Goal: Task Accomplishment & Management: Manage account settings

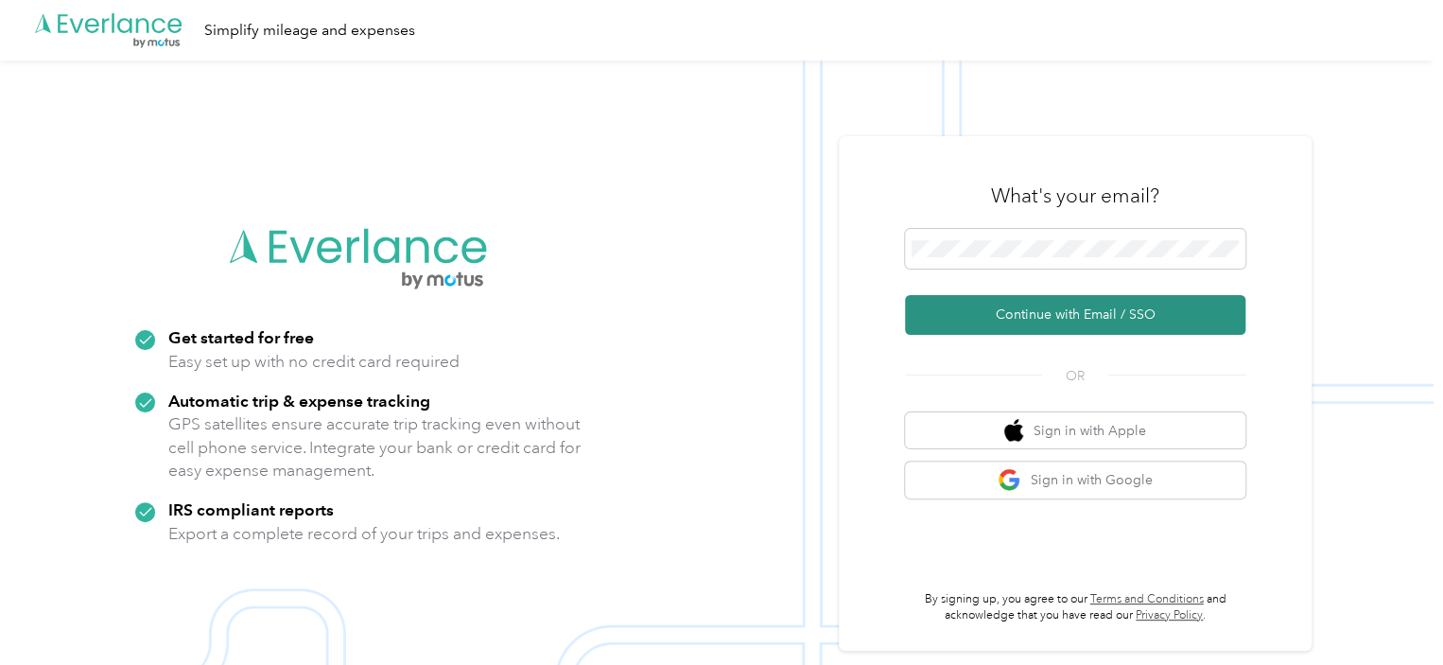
click at [1049, 321] on button "Continue with Email / SSO" at bounding box center [1075, 315] width 340 height 40
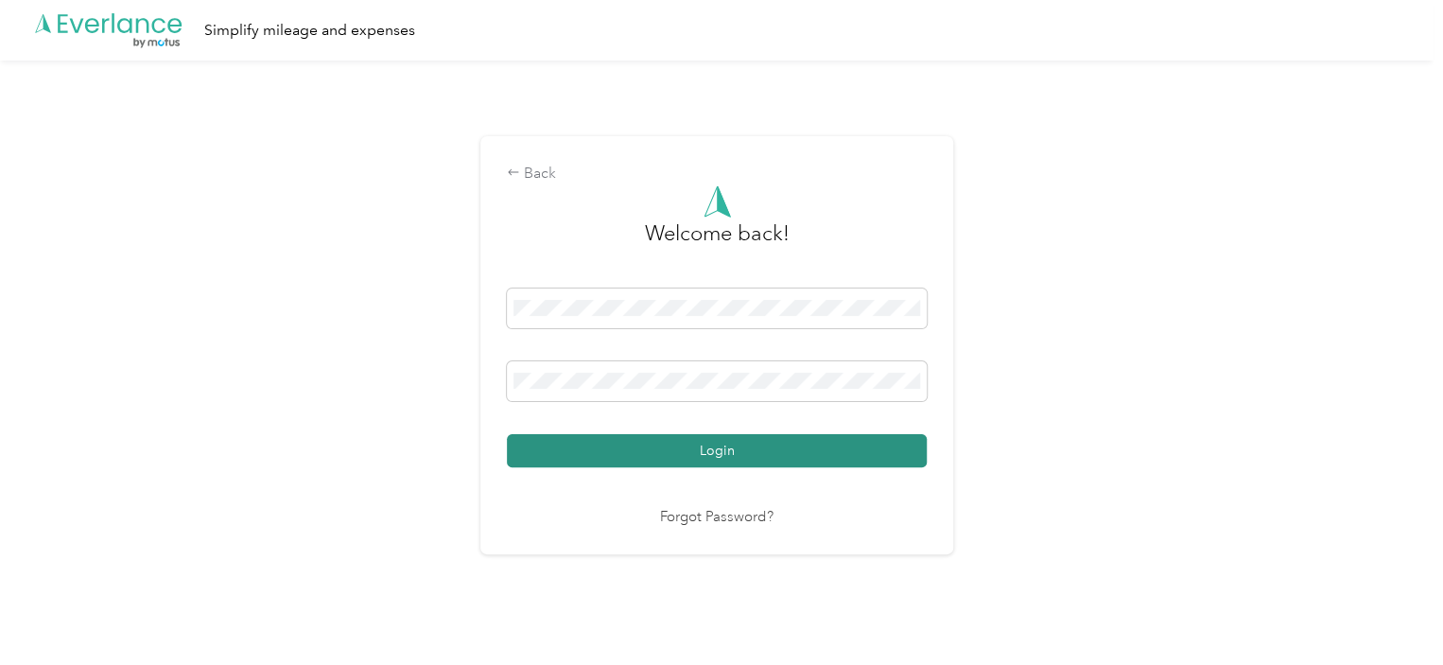
click at [710, 449] on button "Login" at bounding box center [717, 450] width 420 height 33
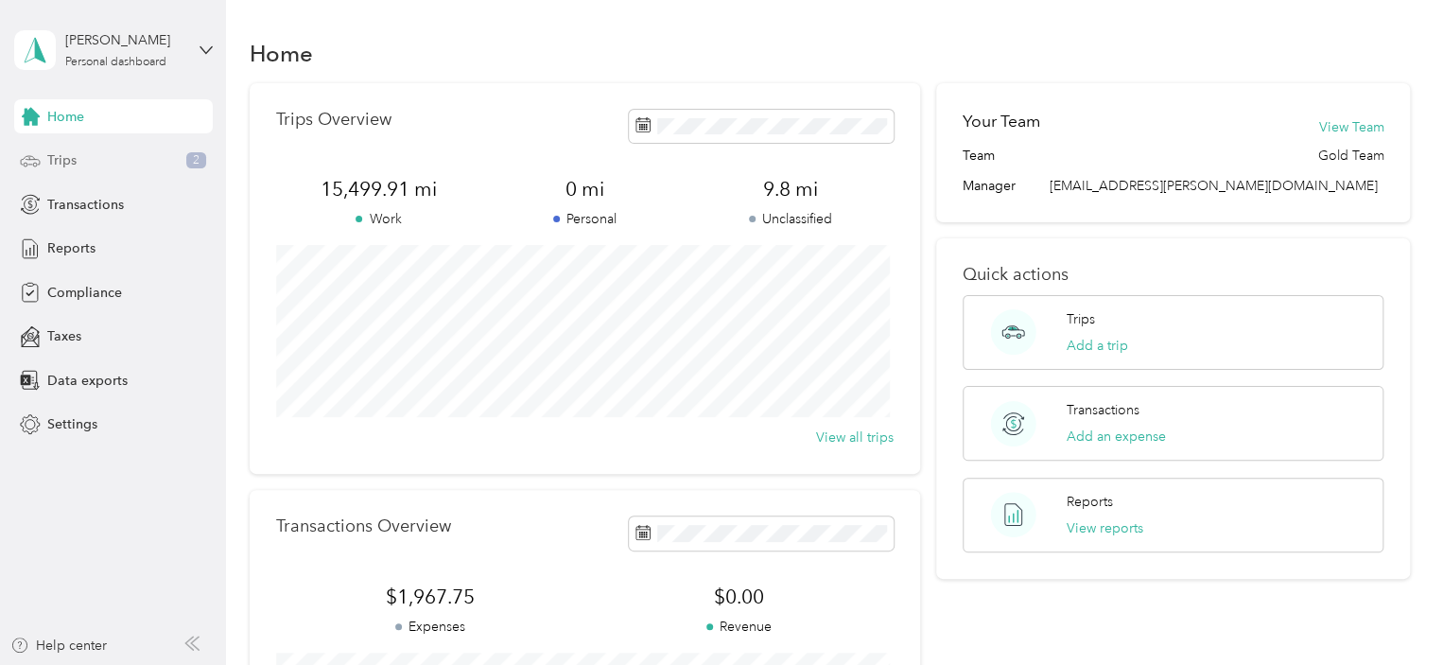
click at [43, 160] on div "Trips 2" at bounding box center [113, 161] width 199 height 34
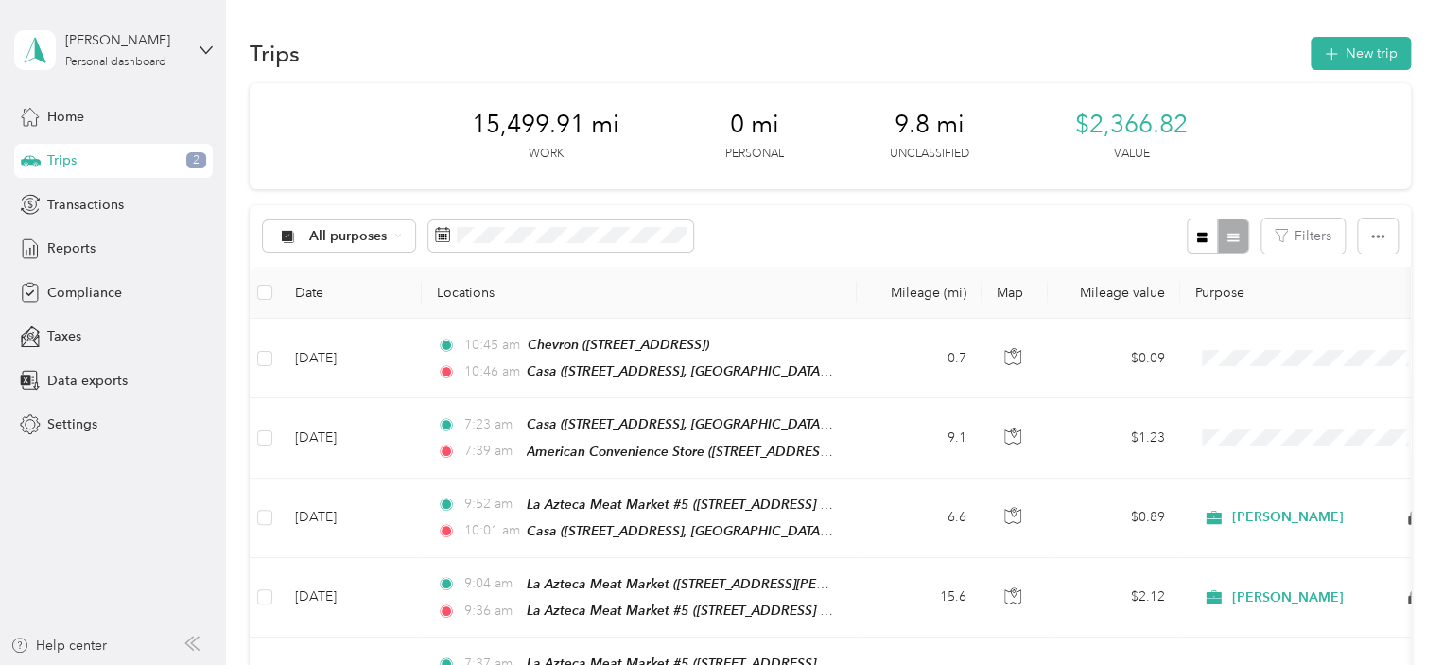
click at [95, 165] on div "Trips 2" at bounding box center [113, 161] width 199 height 34
click at [1385, 48] on button "New trip" at bounding box center [1361, 53] width 100 height 33
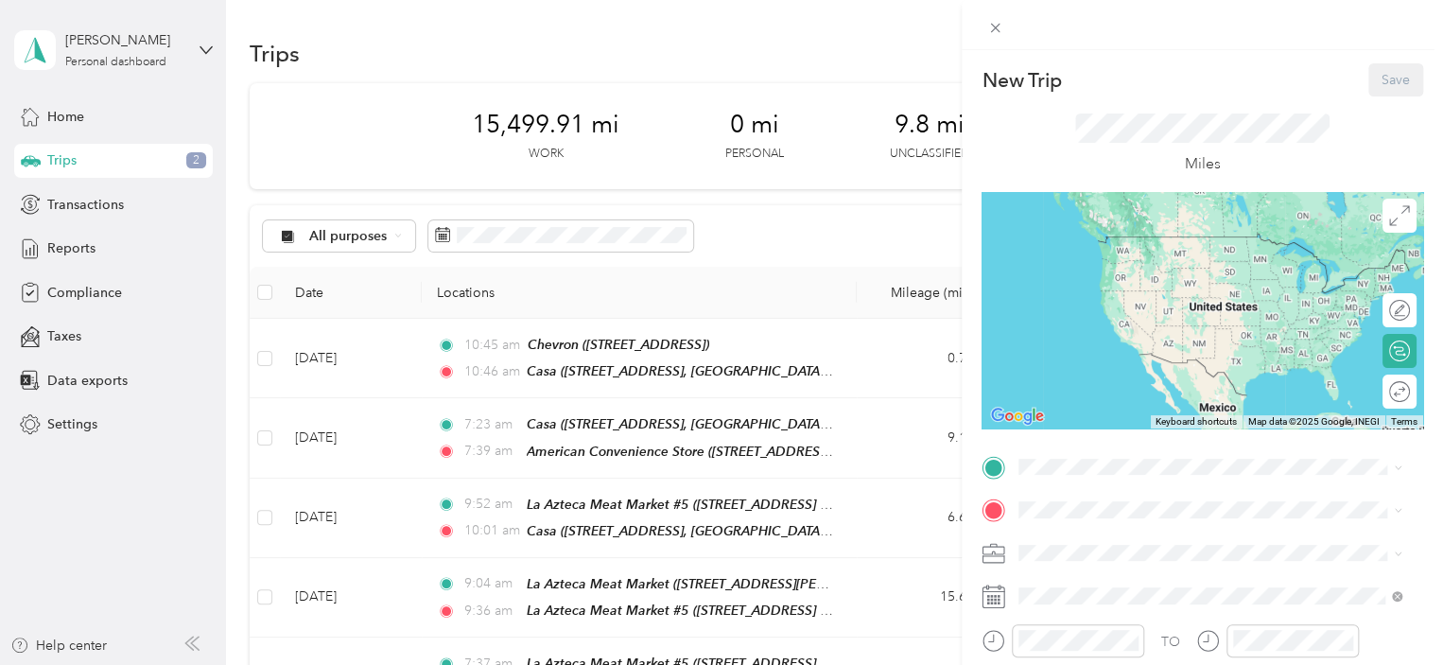
click at [1172, 270] on div "[GEOGRAPHIC_DATA][STREET_ADDRESS], [US_STATE], [GEOGRAPHIC_DATA]" at bounding box center [1225, 265] width 341 height 60
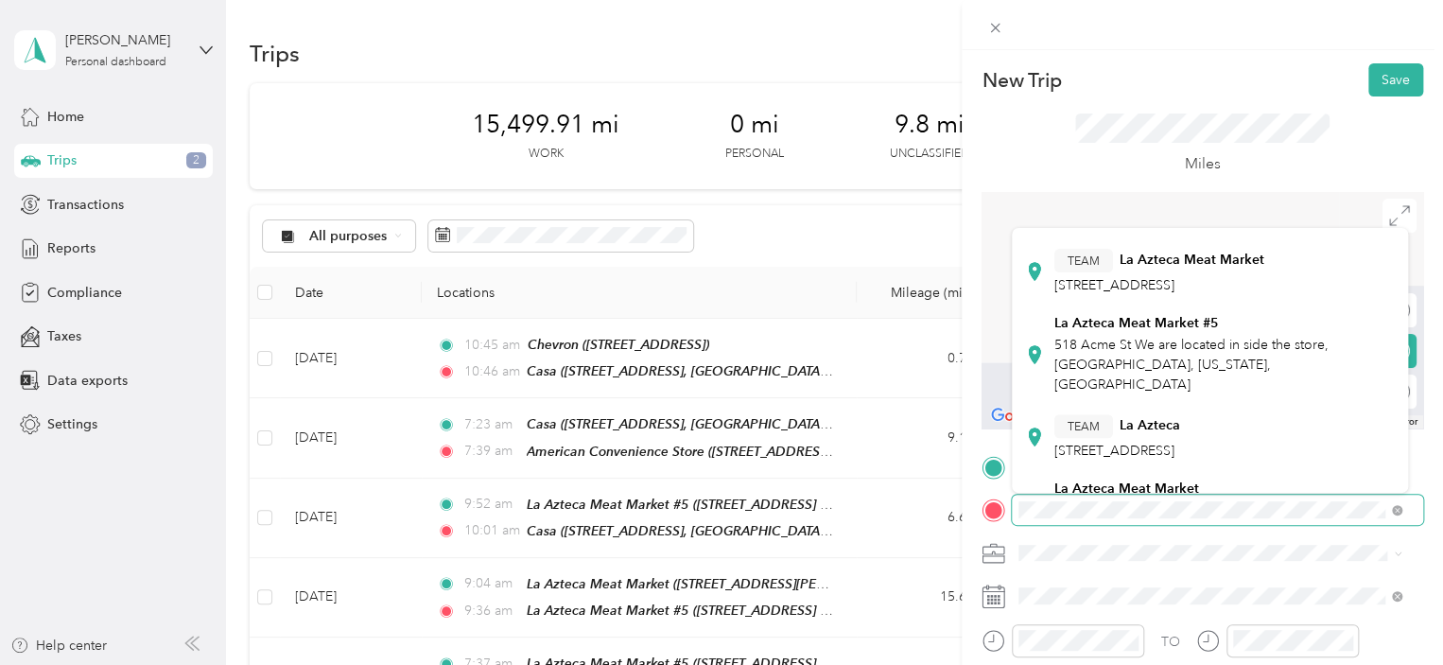
scroll to position [378, 0]
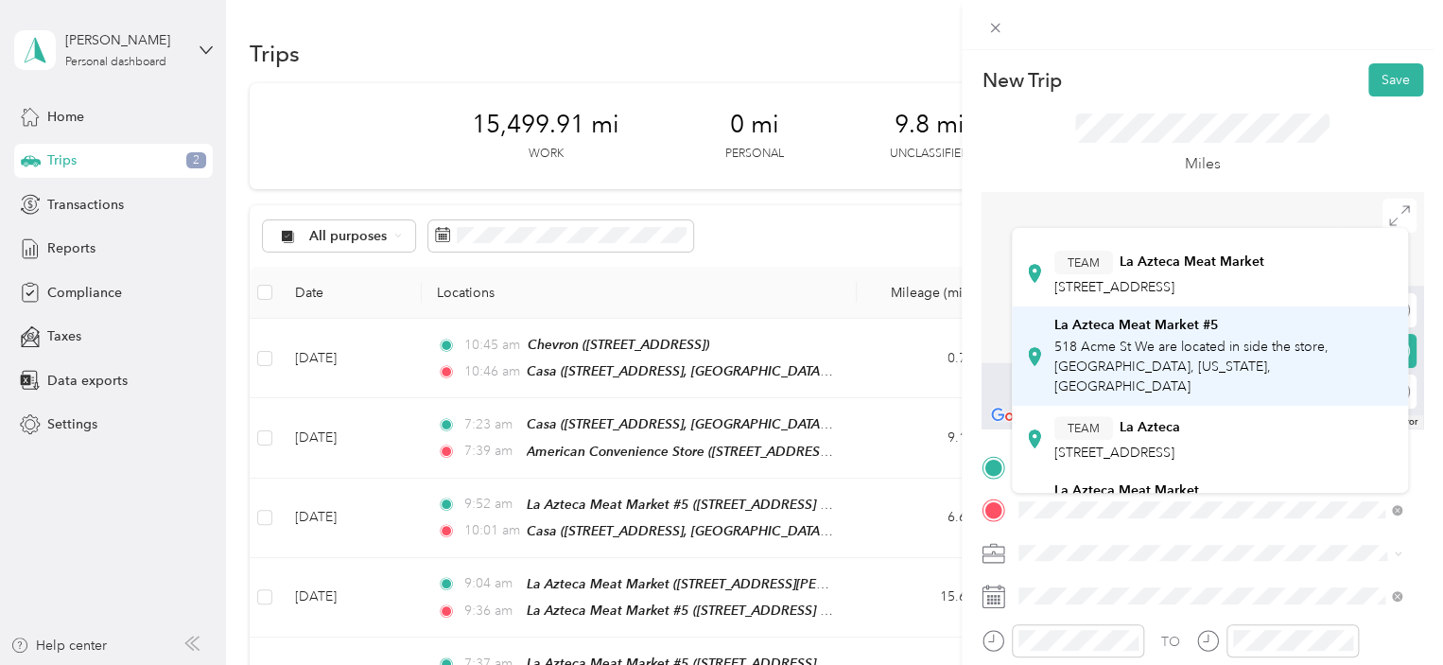
click at [1187, 339] on span "518 Acme St We are located in side the store, [GEOGRAPHIC_DATA], [US_STATE], [G…" at bounding box center [1192, 367] width 274 height 56
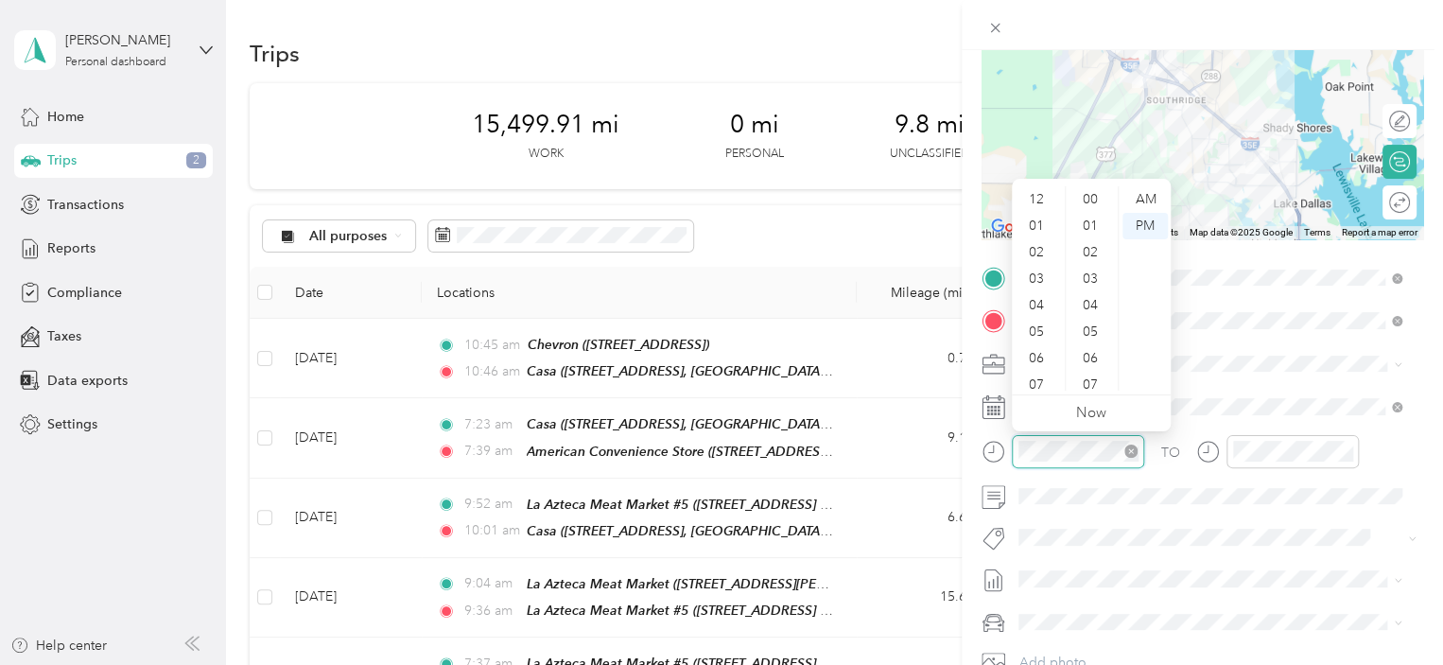
scroll to position [113, 0]
click at [1034, 271] on div "07" at bounding box center [1038, 271] width 45 height 26
click at [1097, 258] on div "08" at bounding box center [1092, 256] width 45 height 26
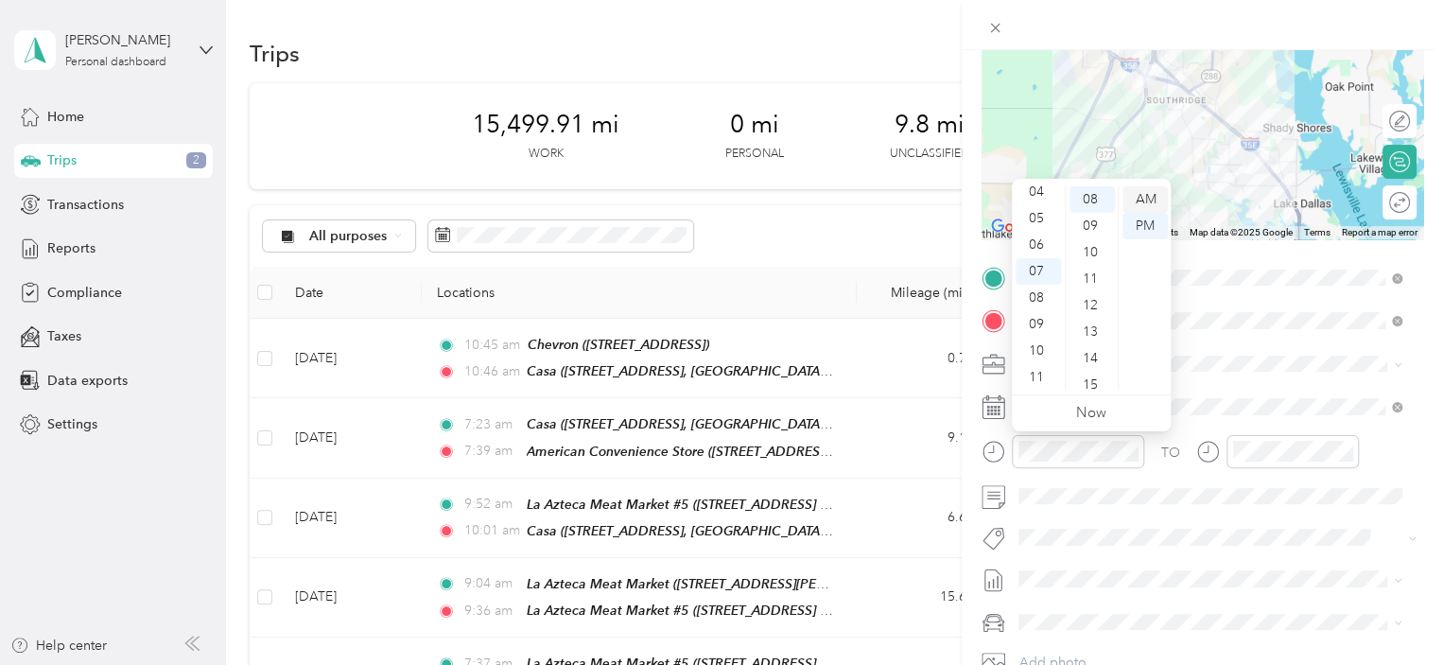
click at [1143, 200] on div "AM" at bounding box center [1145, 199] width 45 height 26
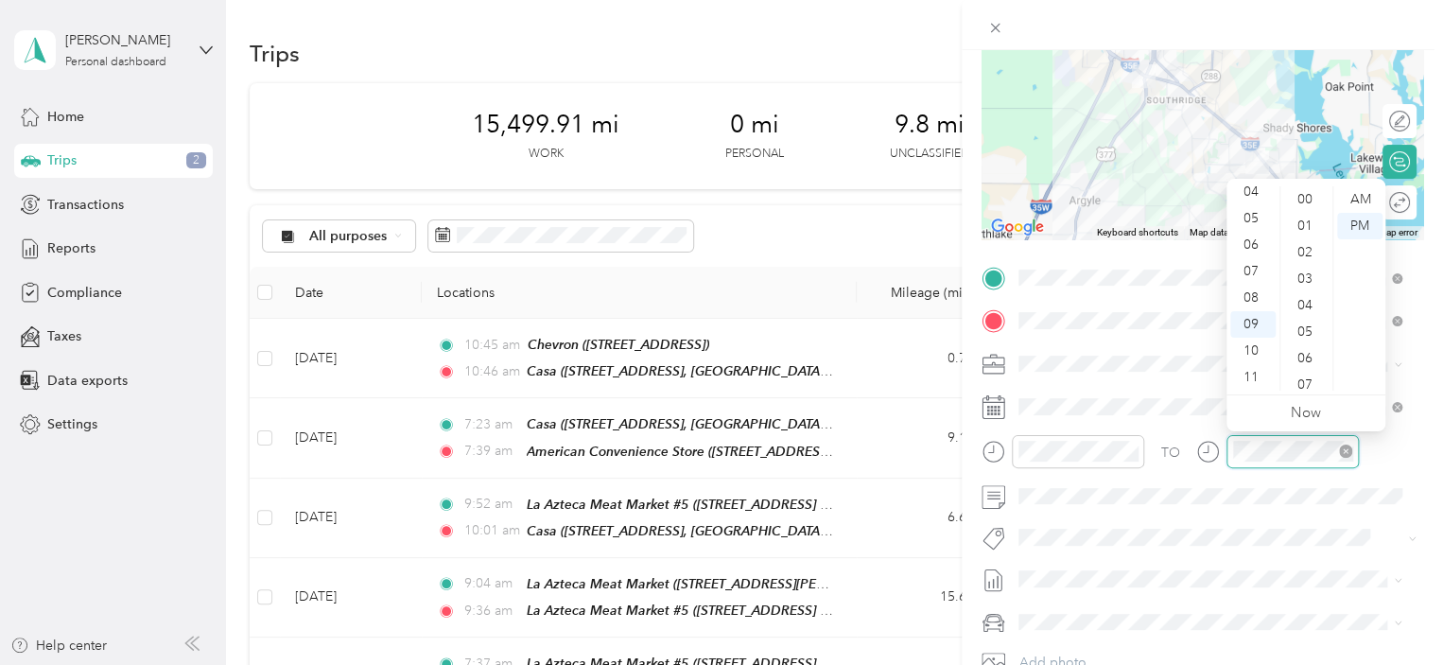
scroll to position [1385, 0]
click at [1247, 265] on div "07" at bounding box center [1252, 271] width 45 height 26
click at [1305, 300] on div "18" at bounding box center [1306, 298] width 45 height 26
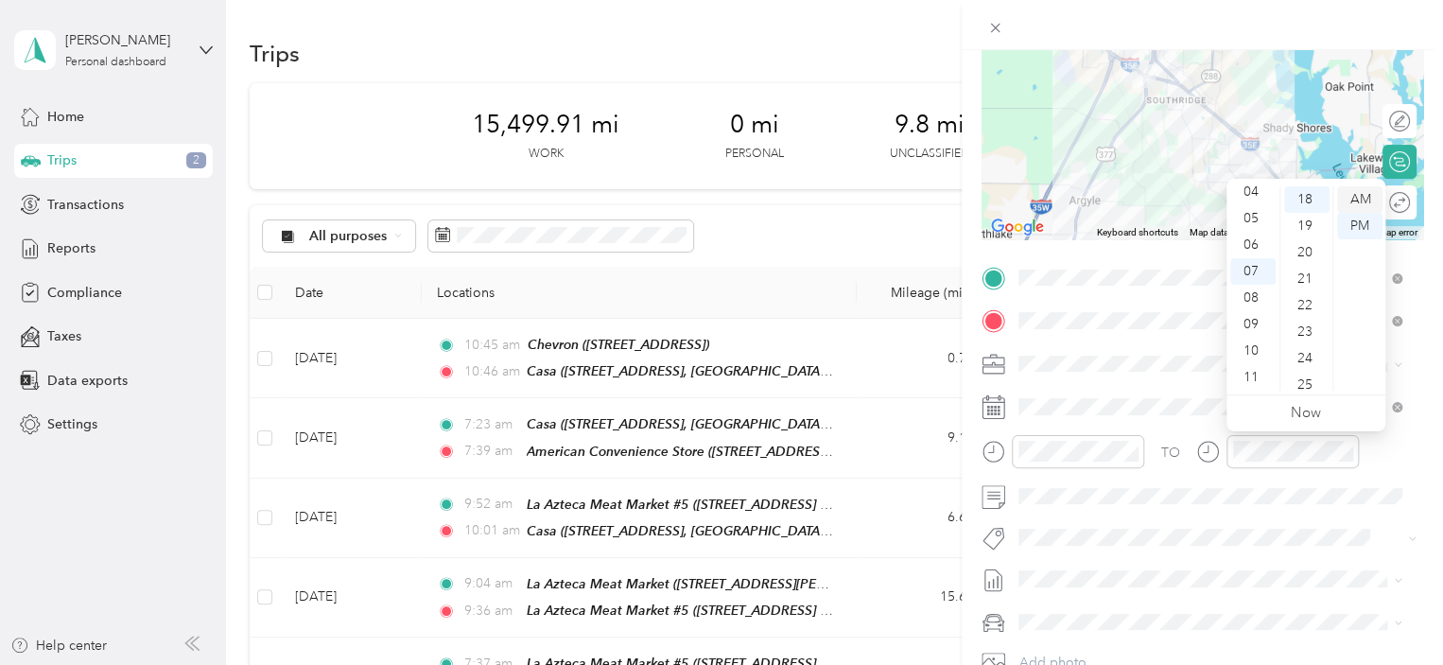
click at [1362, 196] on div "AM" at bounding box center [1359, 199] width 45 height 26
click at [1269, 664] on div "New Trip Save This trip cannot be edited because it is either under review, app…" at bounding box center [717, 665] width 1434 height 0
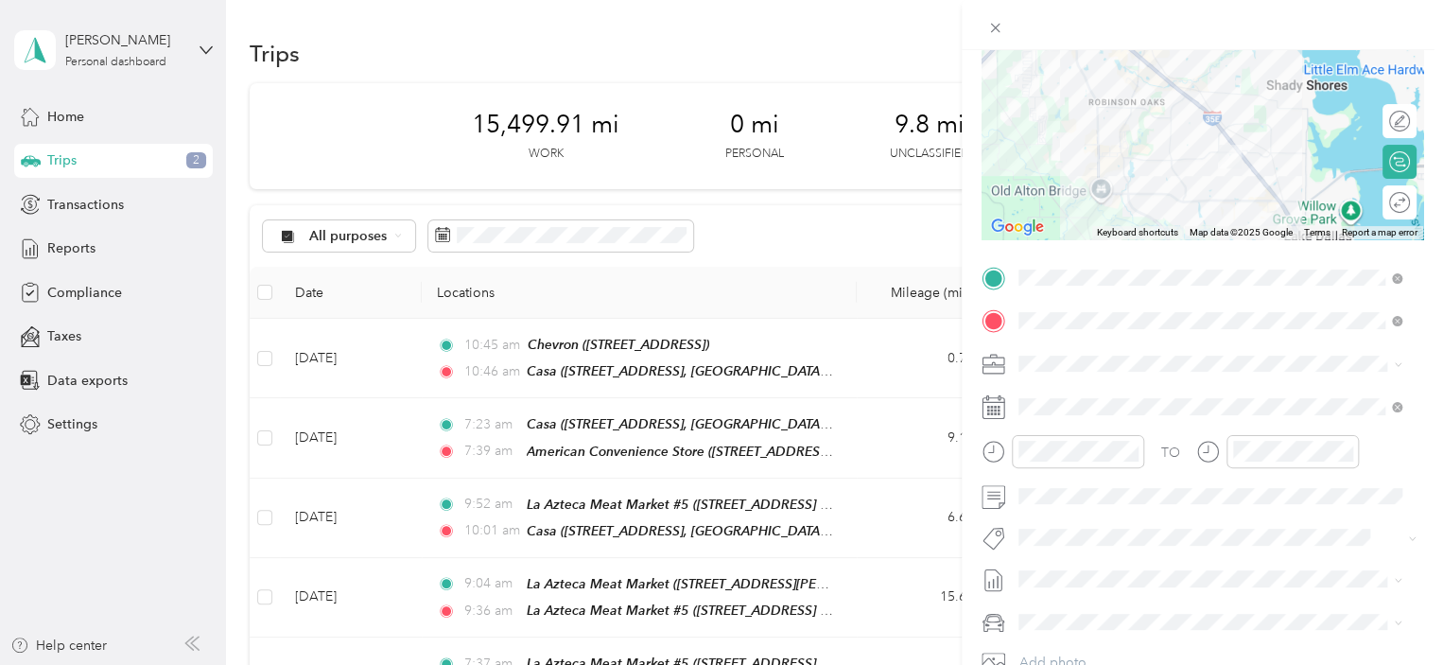
scroll to position [0, 0]
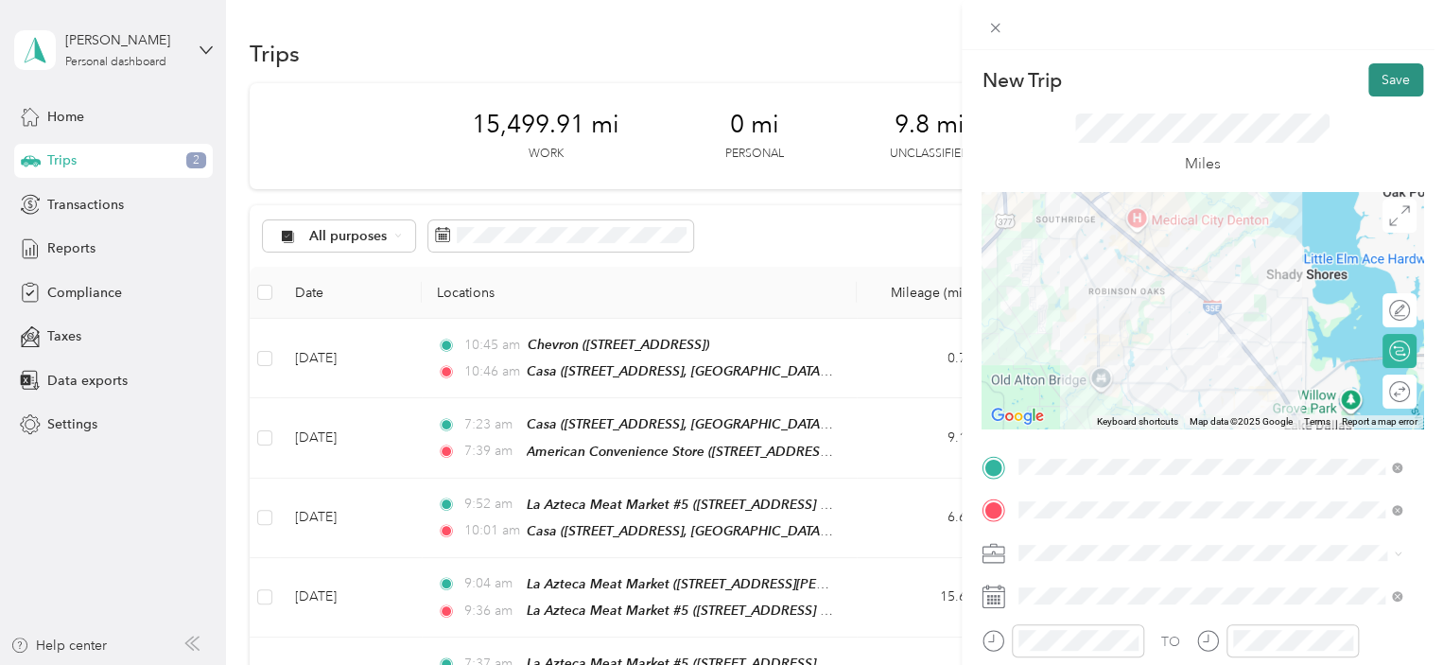
click at [1382, 80] on button "Save" at bounding box center [1396, 79] width 55 height 33
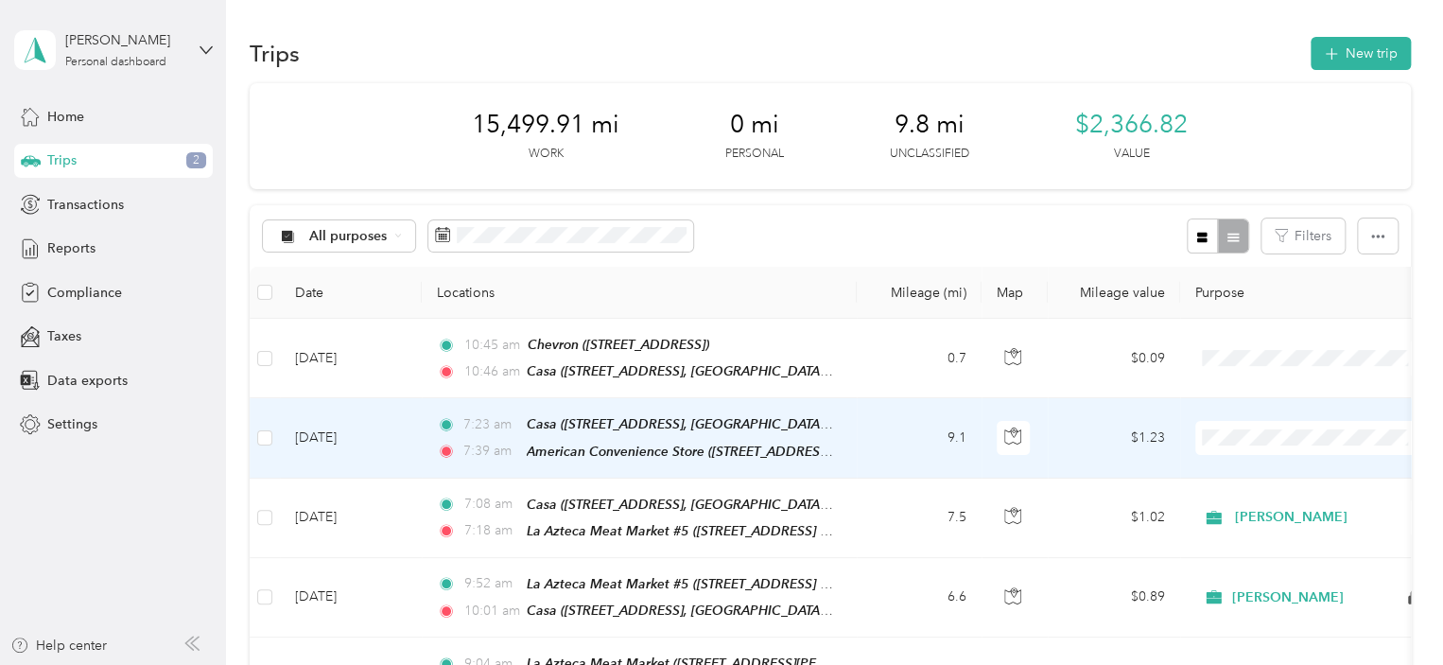
click at [863, 449] on td "9.1" at bounding box center [919, 437] width 125 height 79
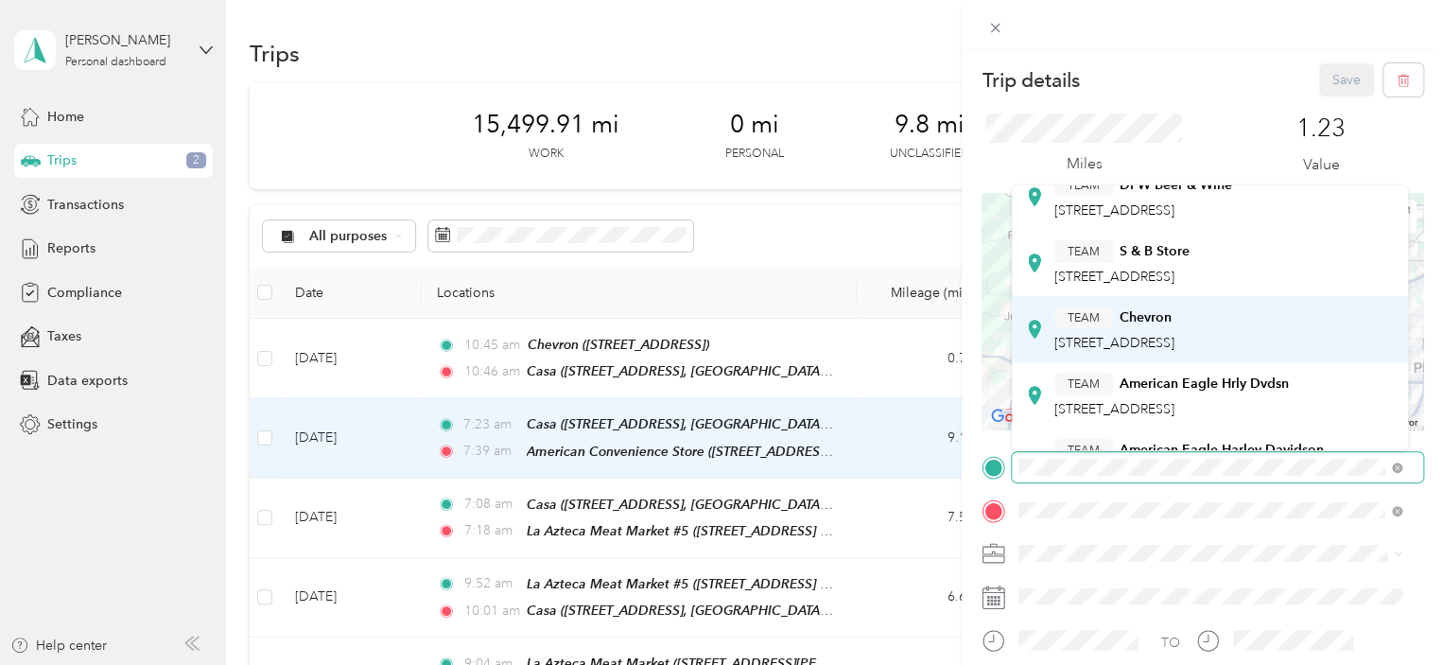
scroll to position [95, 0]
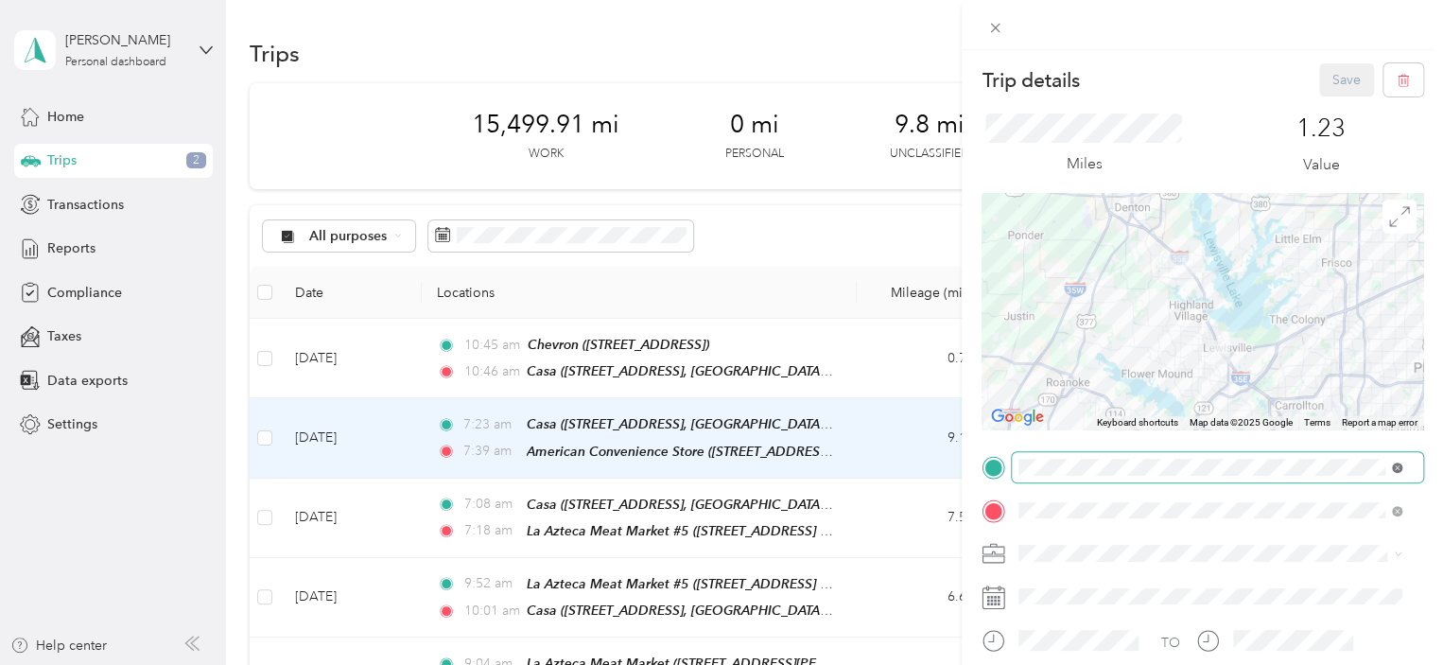
click at [1398, 468] on icon at bounding box center [1397, 467] width 10 height 10
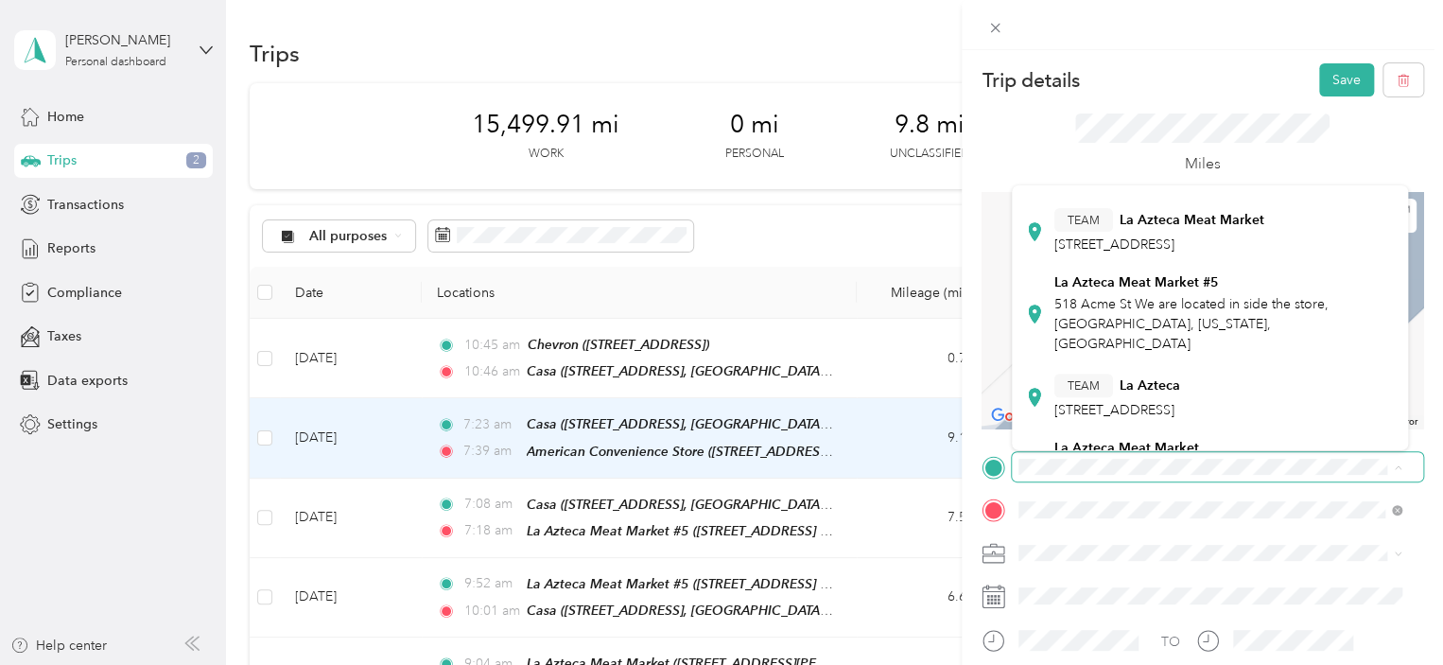
scroll to position [378, 0]
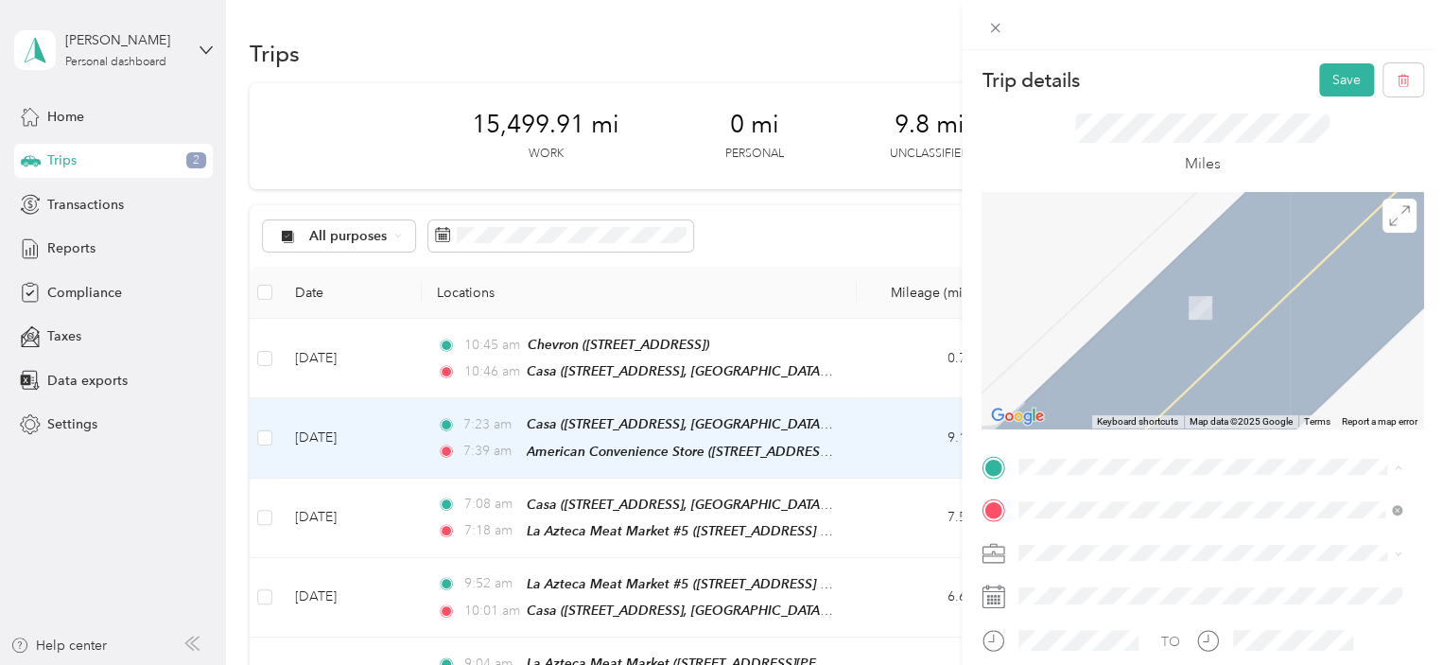
click at [1166, 295] on span "518 Acme St We are located in side the store, [GEOGRAPHIC_DATA], [US_STATE], [G…" at bounding box center [1192, 323] width 274 height 56
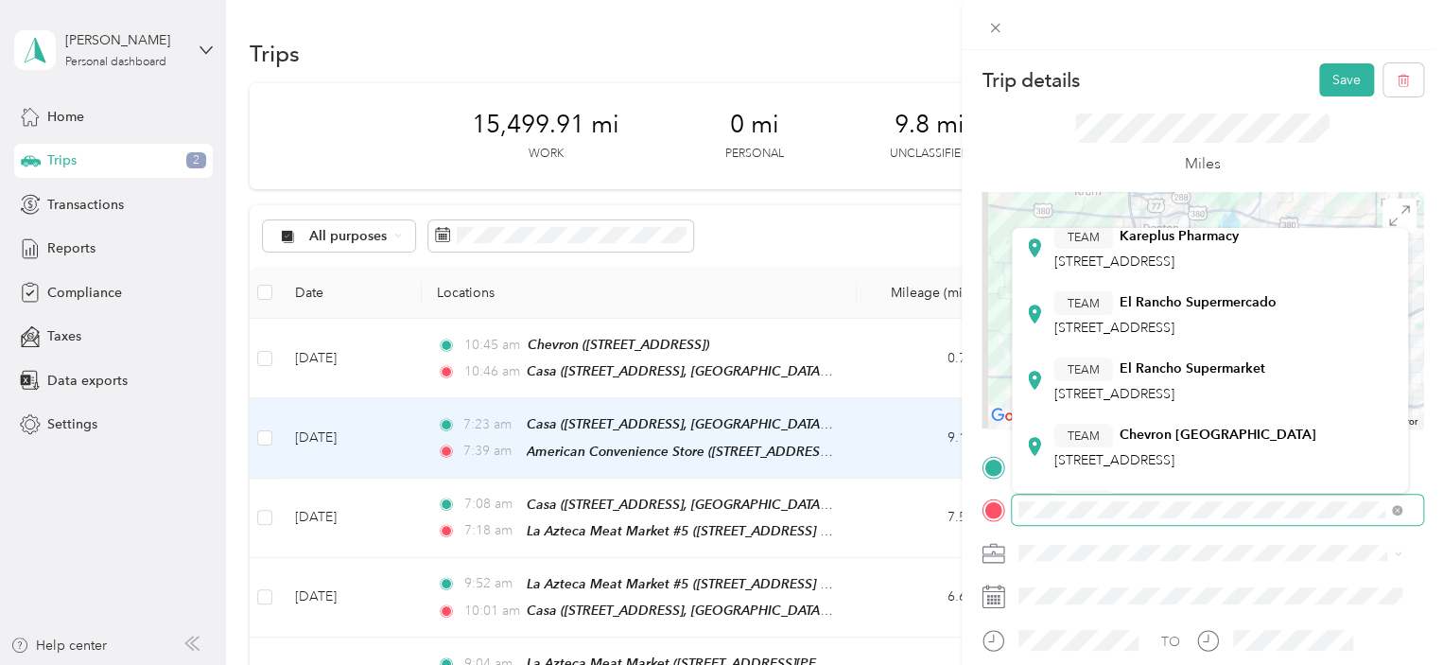
scroll to position [284, 0]
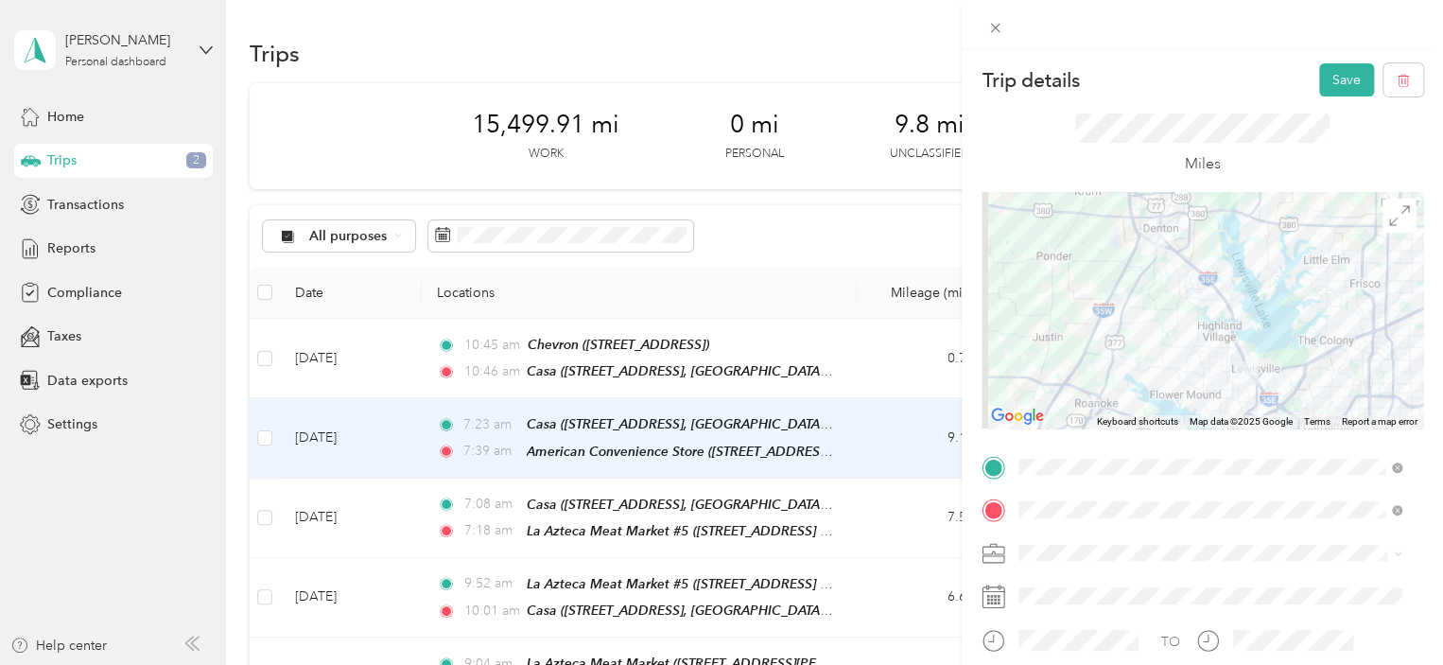
click at [1175, 304] on span "[STREET_ADDRESS]" at bounding box center [1115, 296] width 120 height 16
click at [1059, 588] on li "[PERSON_NAME]" at bounding box center [1210, 585] width 396 height 33
click at [1336, 82] on button "Save" at bounding box center [1346, 79] width 55 height 33
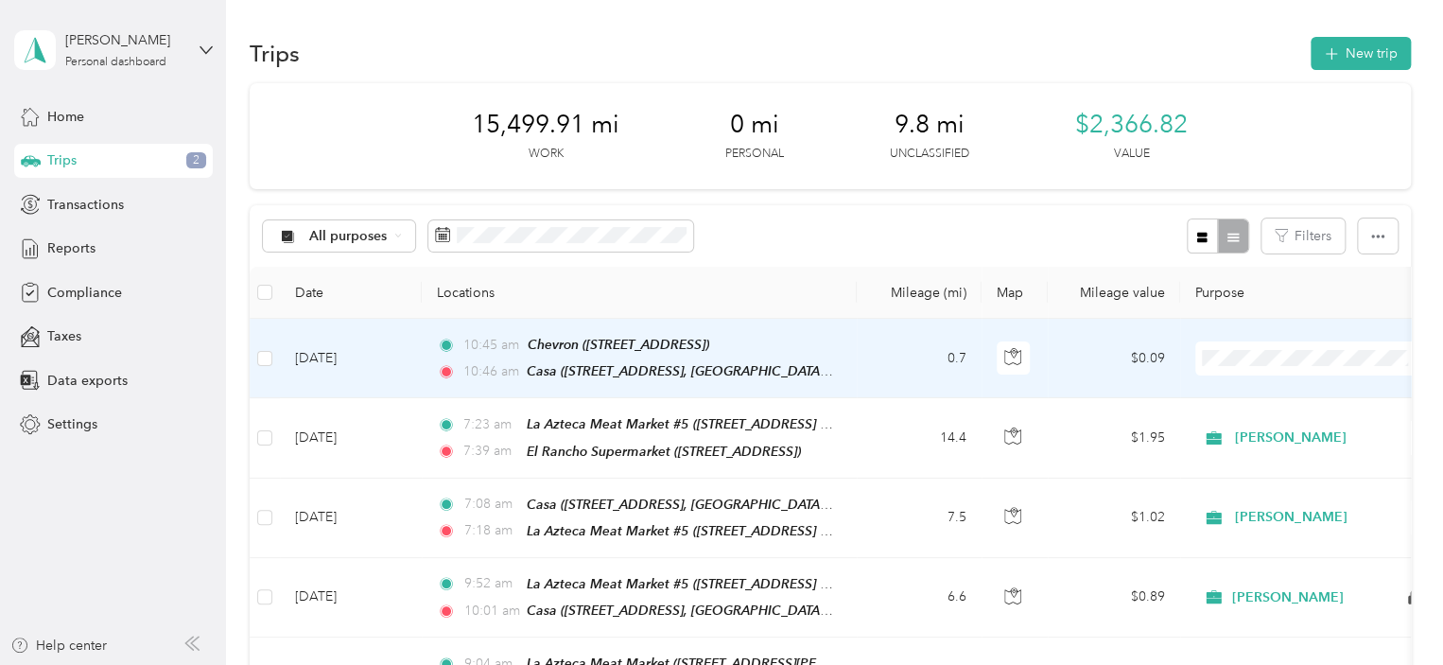
click at [840, 362] on td "10:45 am Chevron ([STREET_ADDRESS]) 10:[GEOGRAPHIC_DATA] ([STREET_ADDRESS], [GE…" at bounding box center [639, 358] width 435 height 79
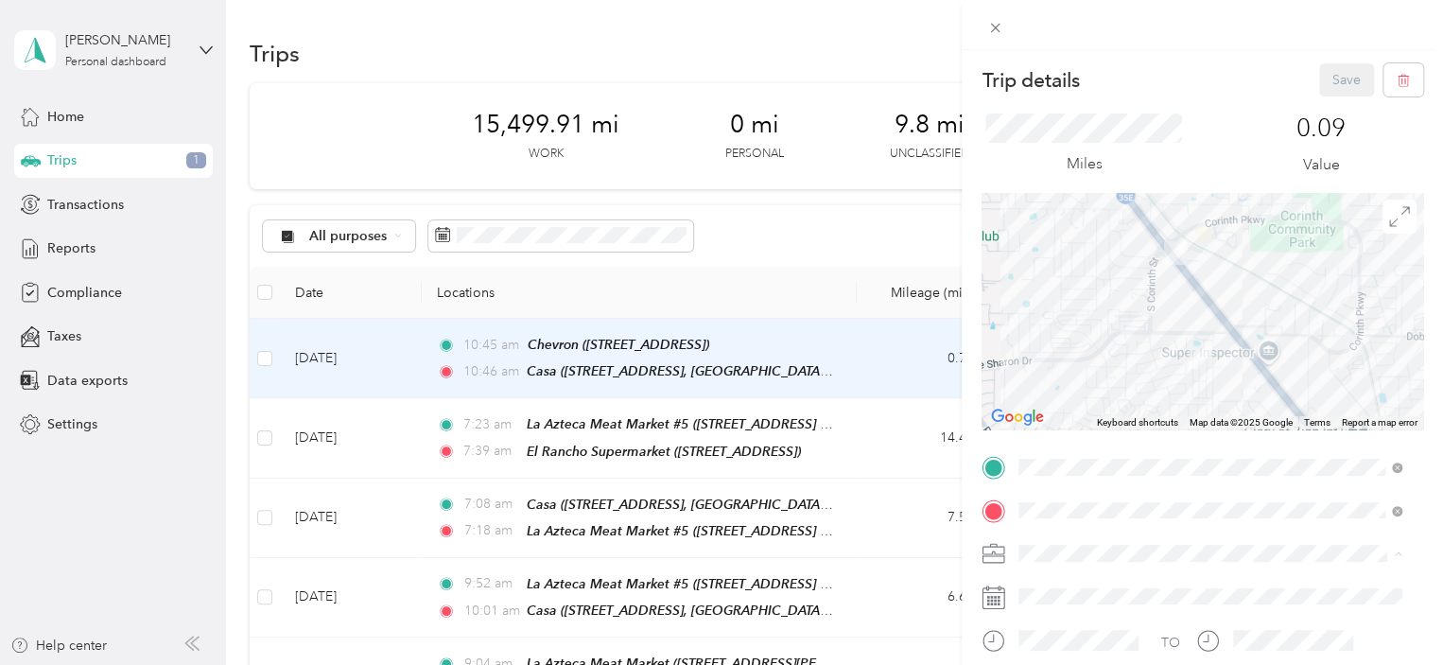
click at [889, 218] on div "Trip details Save This trip cannot be edited because it is either under review,…" at bounding box center [721, 332] width 1443 height 665
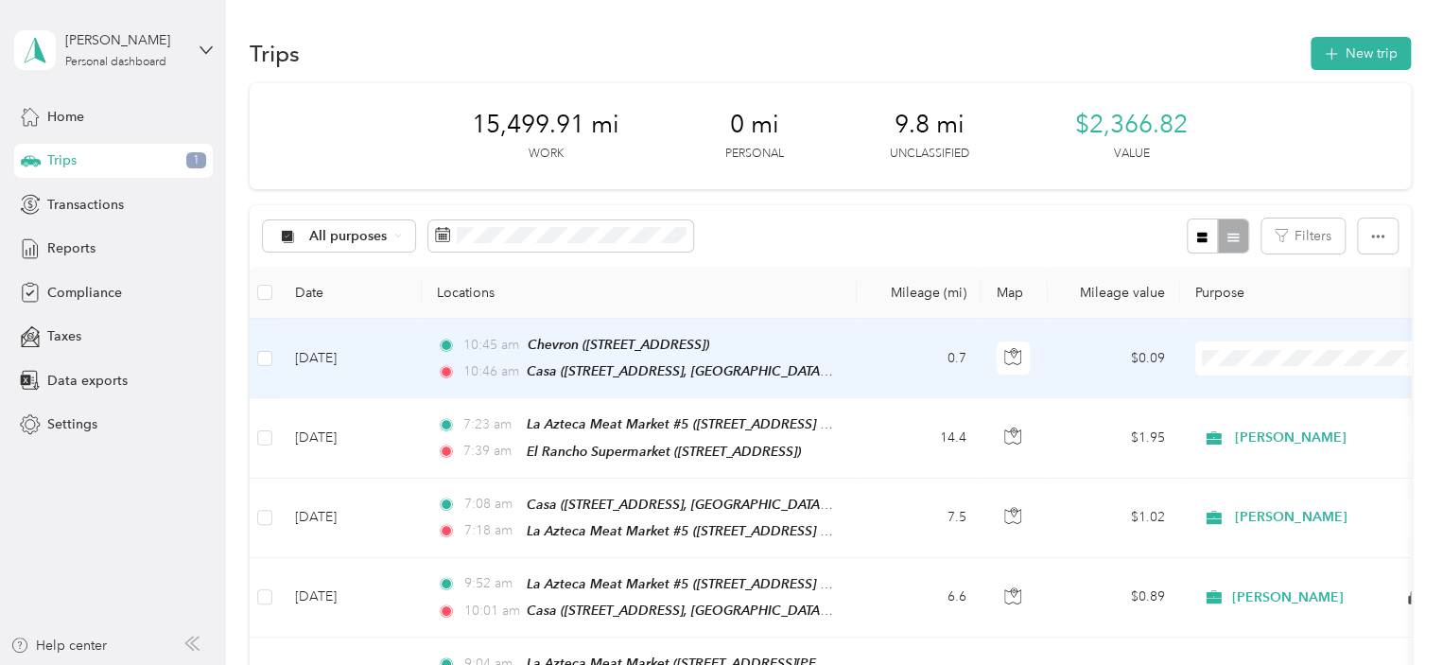
click at [889, 664] on div "Trip details Save This trip cannot be edited because it is either under review,…" at bounding box center [717, 665] width 1434 height 0
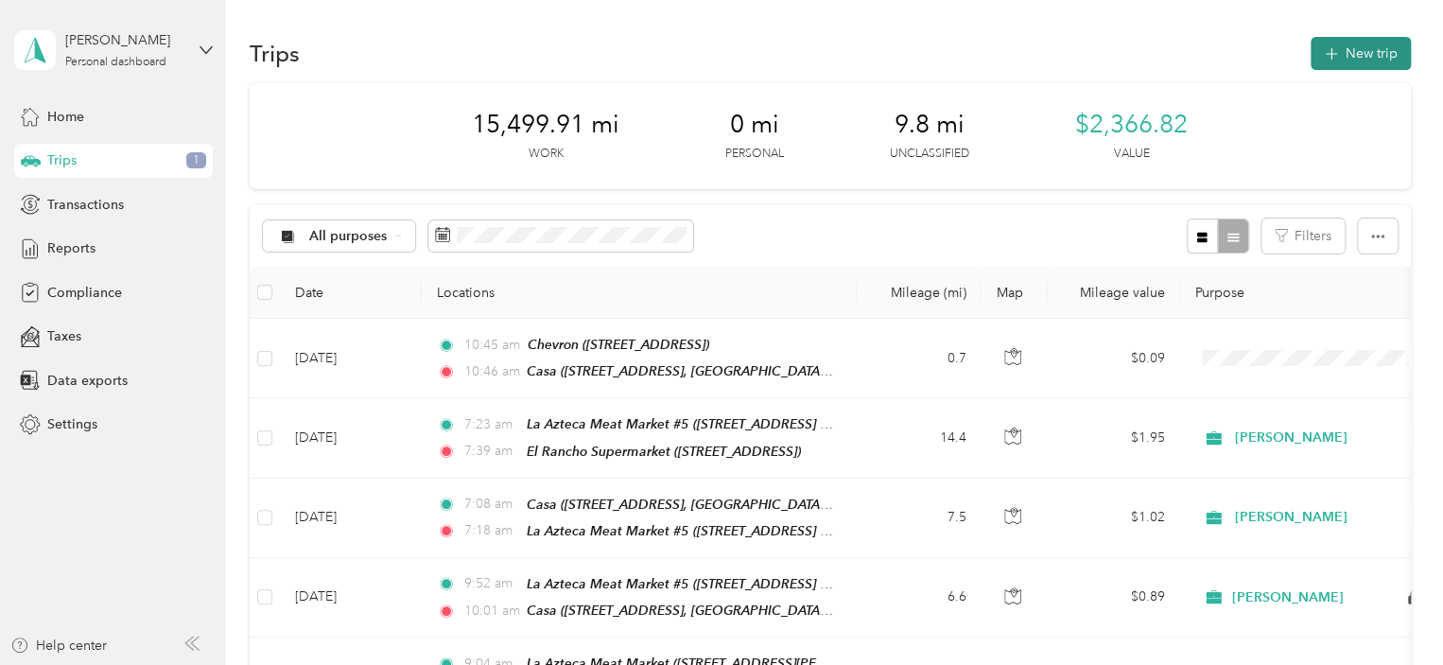
click at [1359, 59] on button "New trip" at bounding box center [1361, 53] width 100 height 33
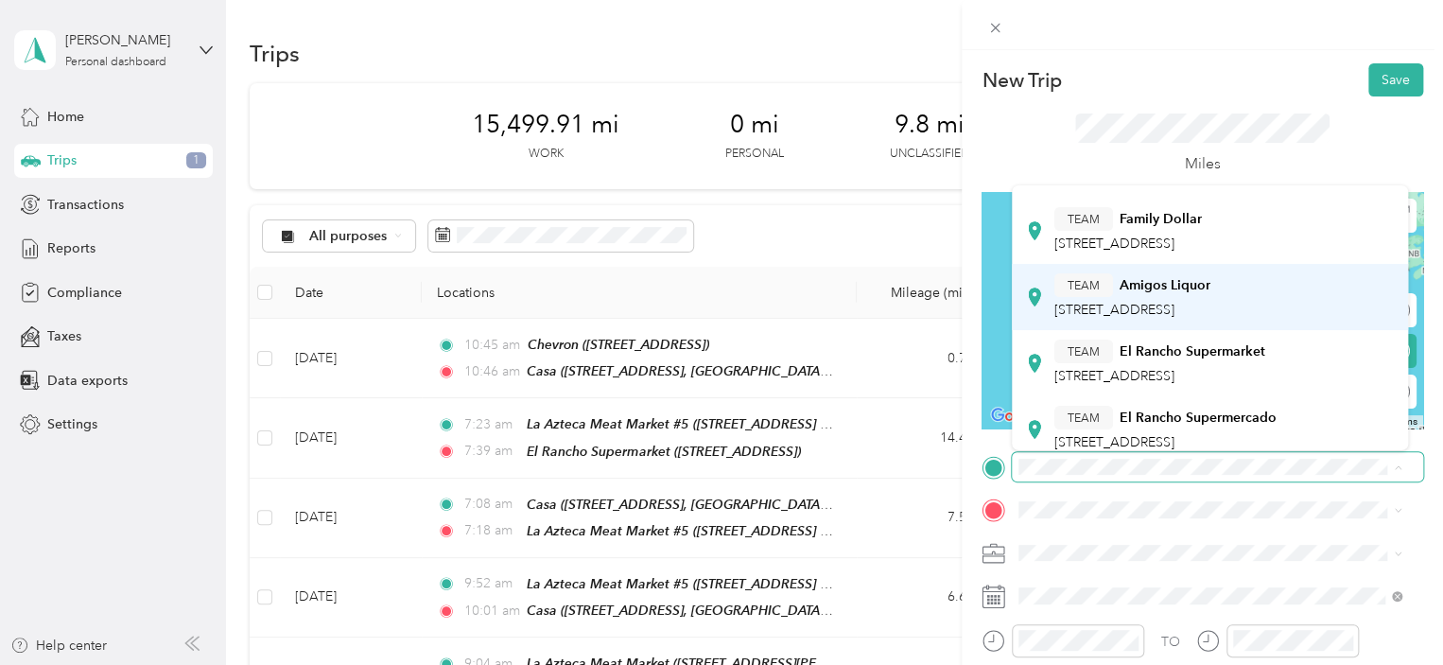
scroll to position [189, 0]
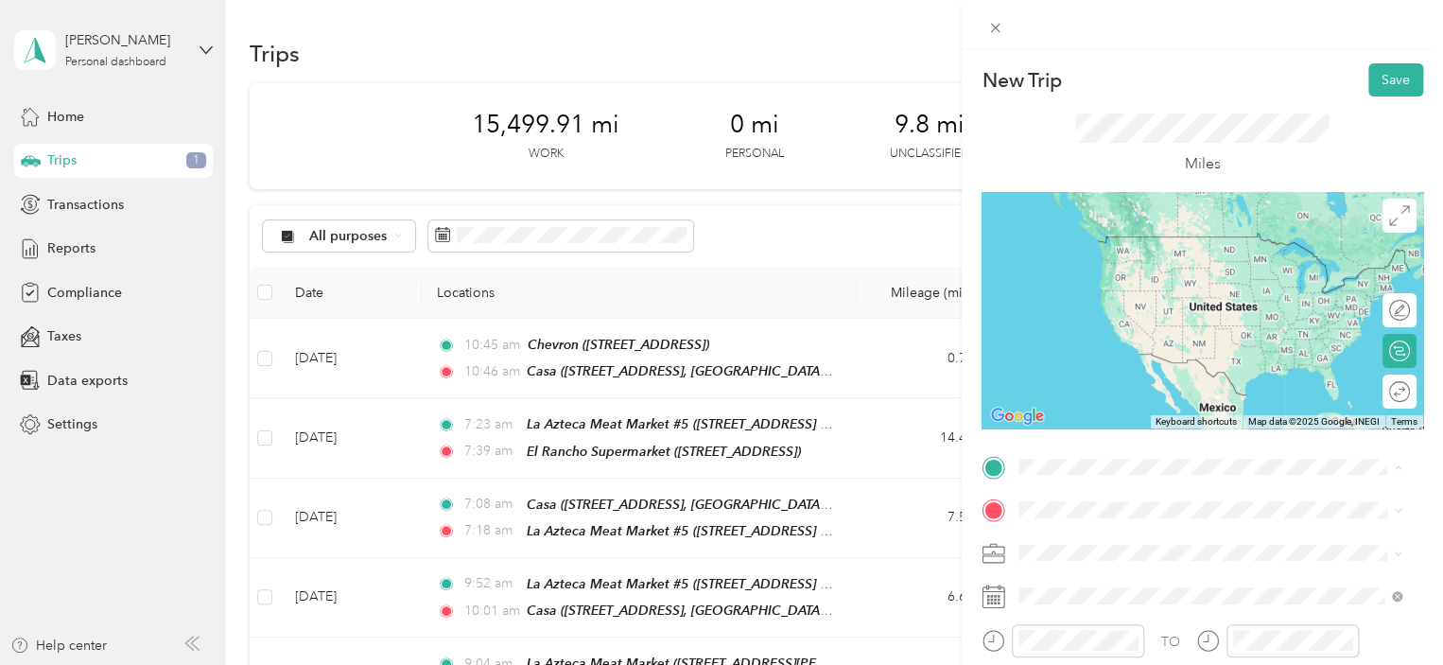
click at [1199, 290] on div "TEAM El Rancho Supermarket [STREET_ADDRESS]" at bounding box center [1160, 267] width 211 height 46
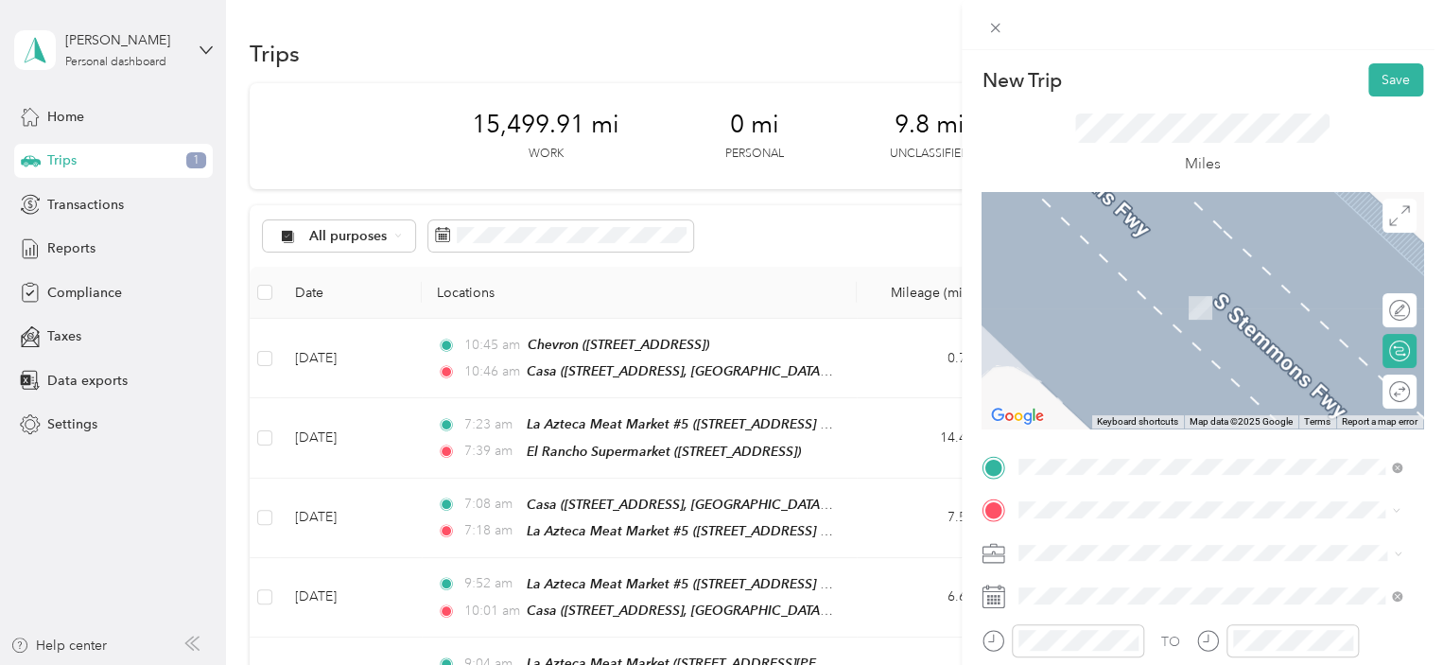
click at [1225, 298] on div "La Michoacana Meat Market [STREET_ADDRESS][US_STATE]" at bounding box center [1225, 308] width 341 height 60
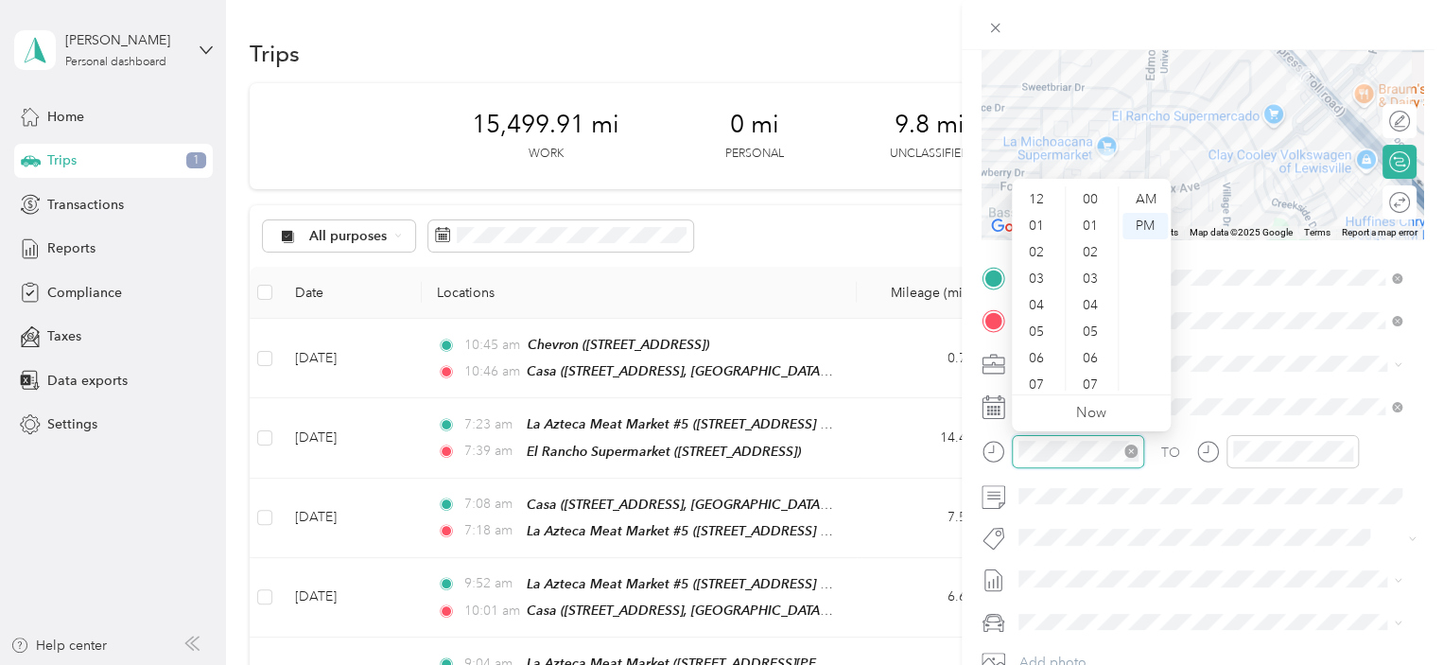
scroll to position [113, 0]
click at [1031, 294] on div "08" at bounding box center [1038, 298] width 45 height 26
click at [1094, 308] on div "10" at bounding box center [1092, 309] width 45 height 26
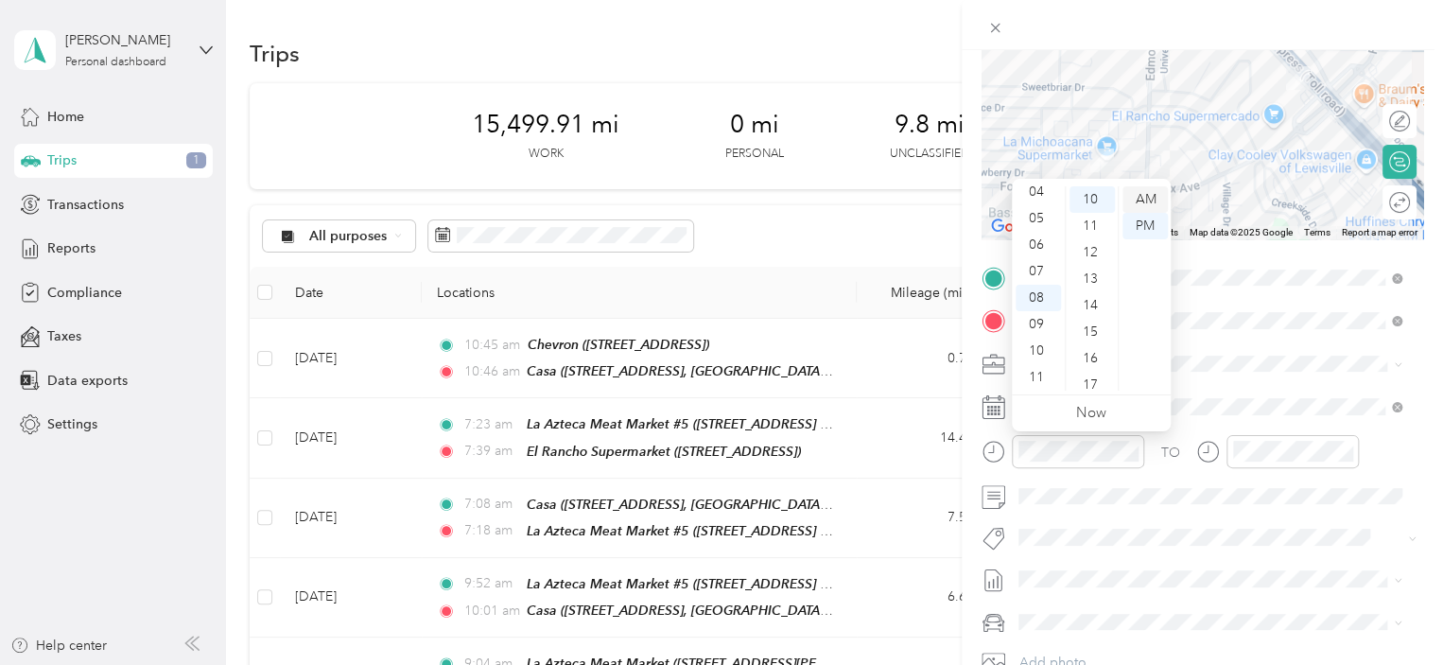
click at [1151, 195] on div "AM" at bounding box center [1145, 199] width 45 height 26
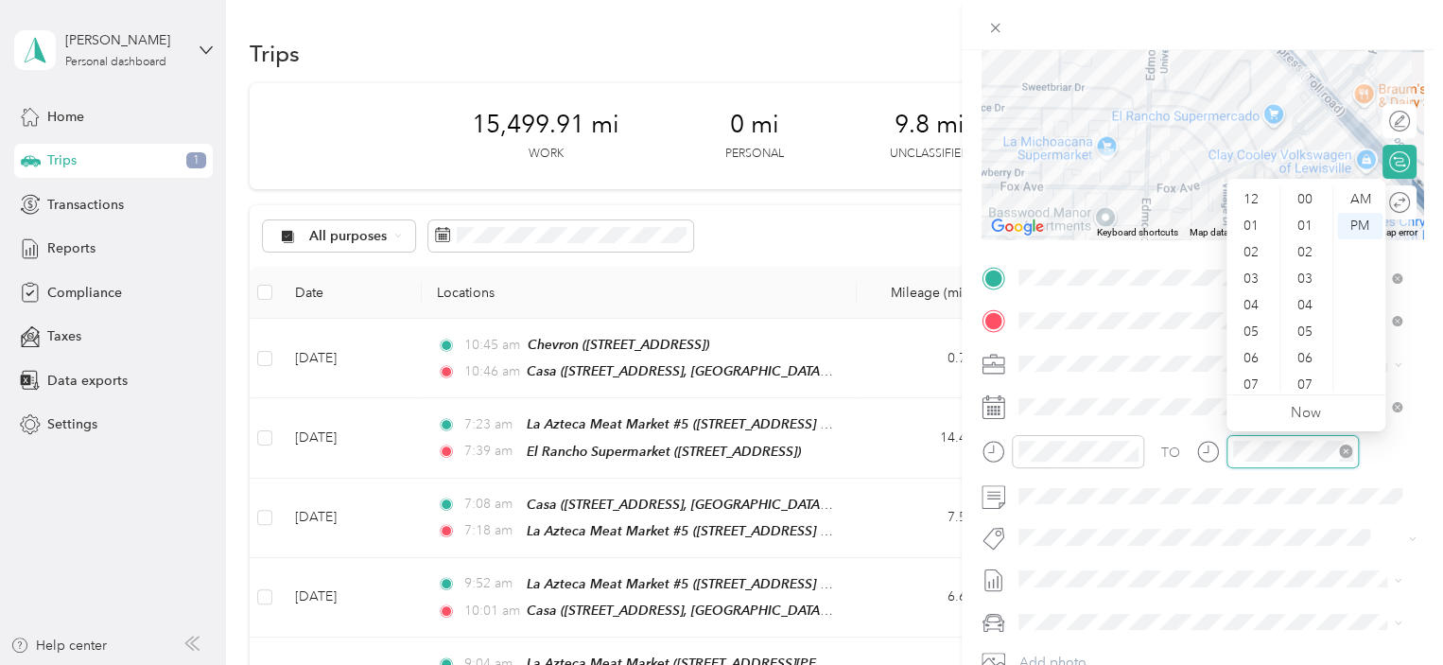
scroll to position [113, 0]
click at [1245, 302] on div "08" at bounding box center [1252, 298] width 45 height 26
click at [1300, 291] on div "13" at bounding box center [1306, 294] width 45 height 26
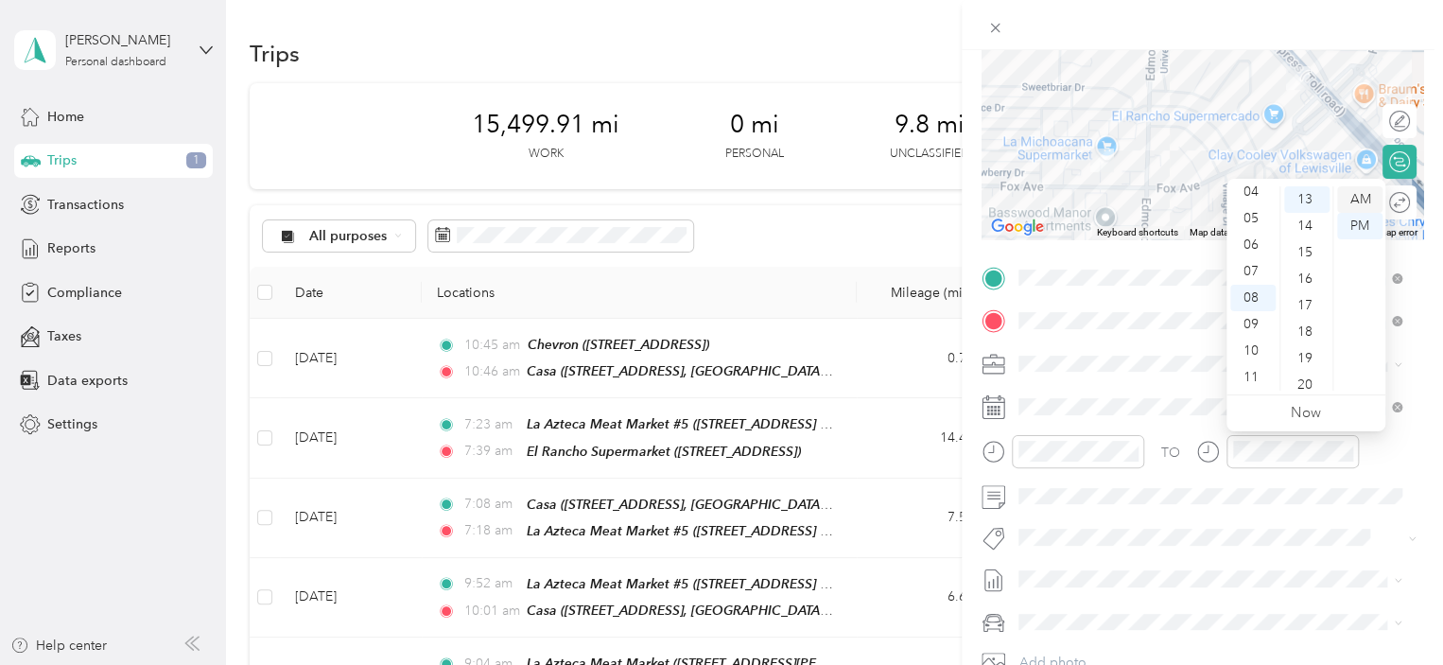
click at [1368, 196] on div "AM" at bounding box center [1359, 199] width 45 height 26
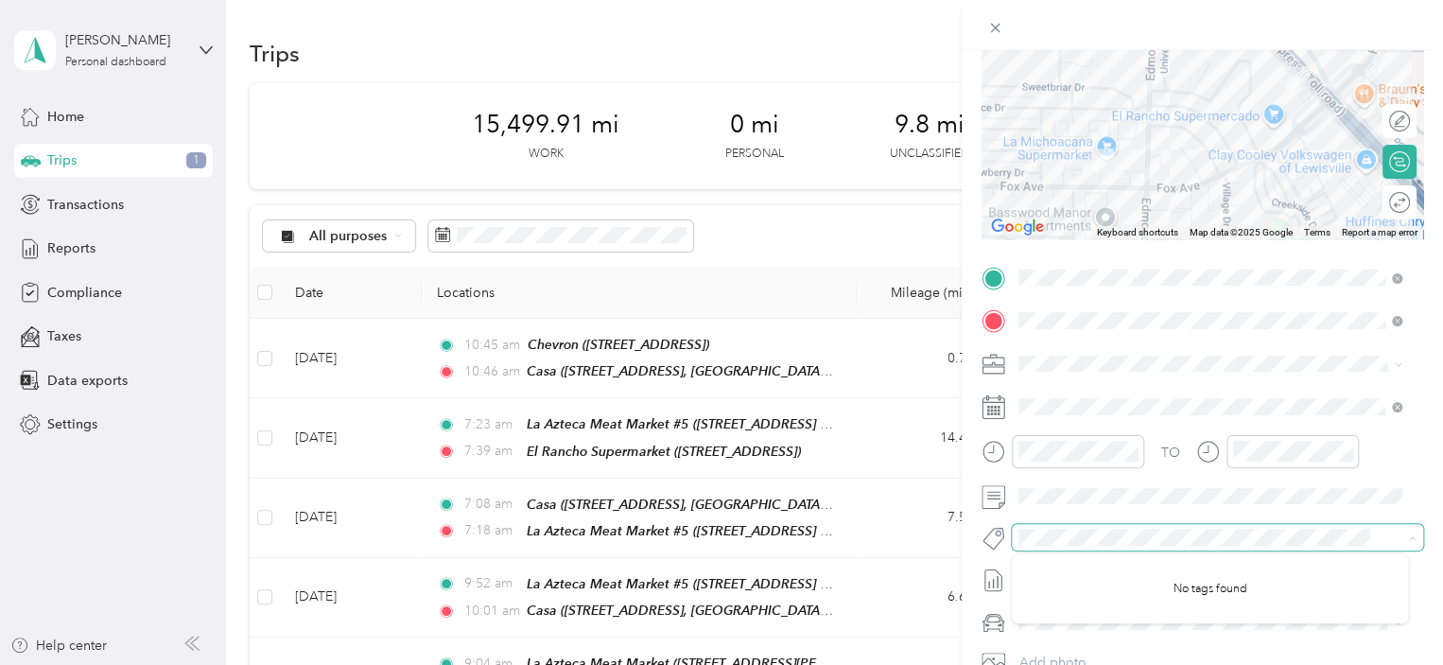
scroll to position [0, 0]
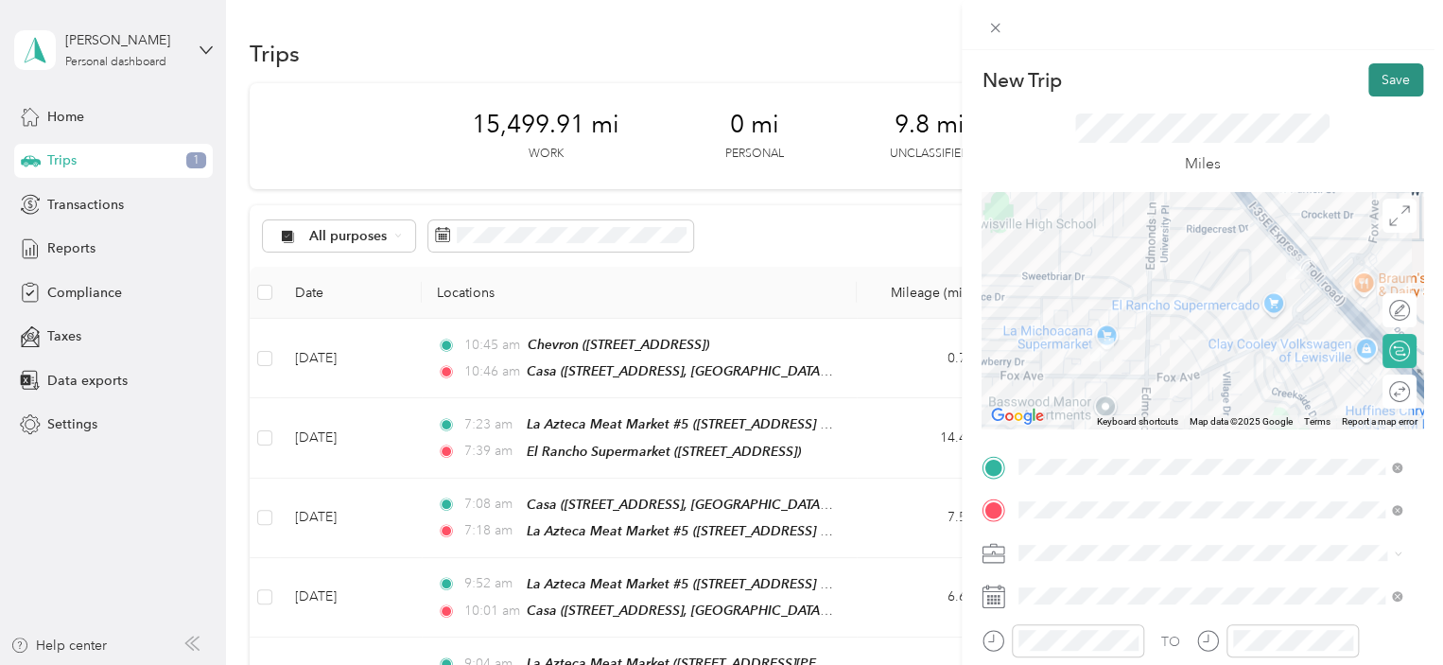
click at [1383, 78] on button "Save" at bounding box center [1396, 79] width 55 height 33
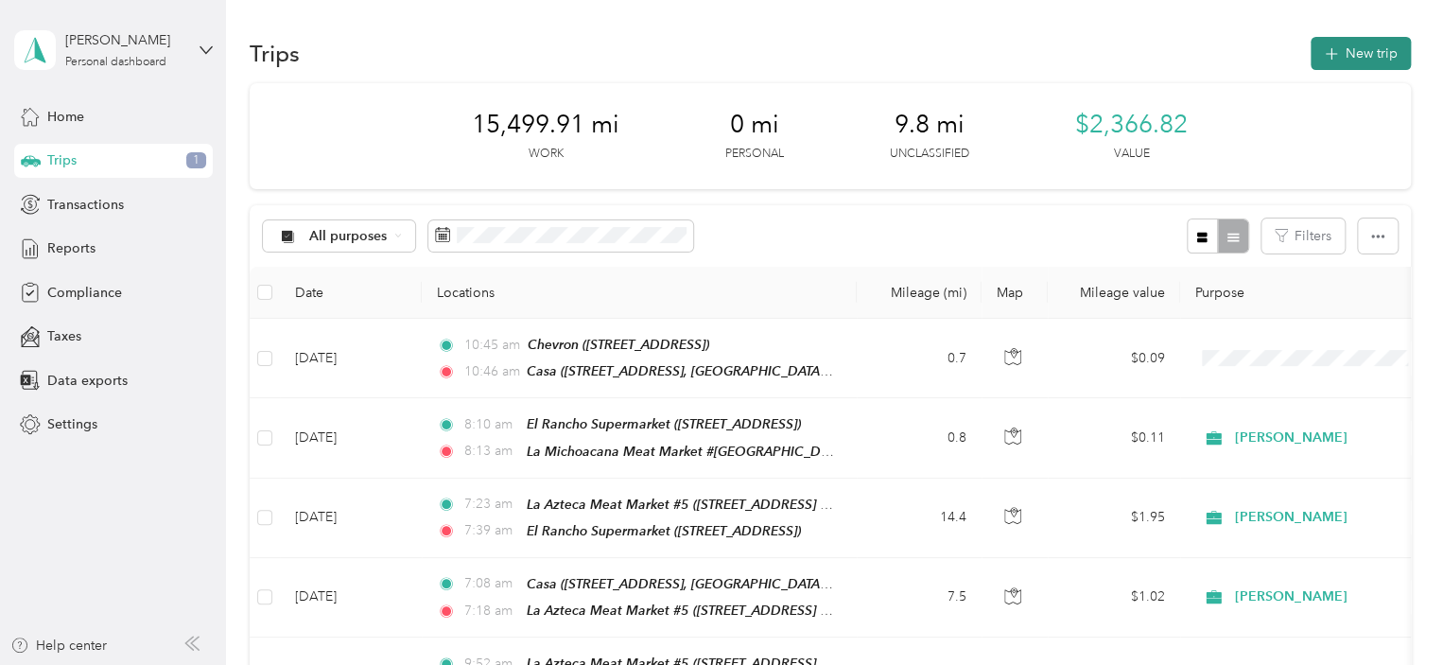
click at [1358, 46] on button "New trip" at bounding box center [1361, 53] width 100 height 33
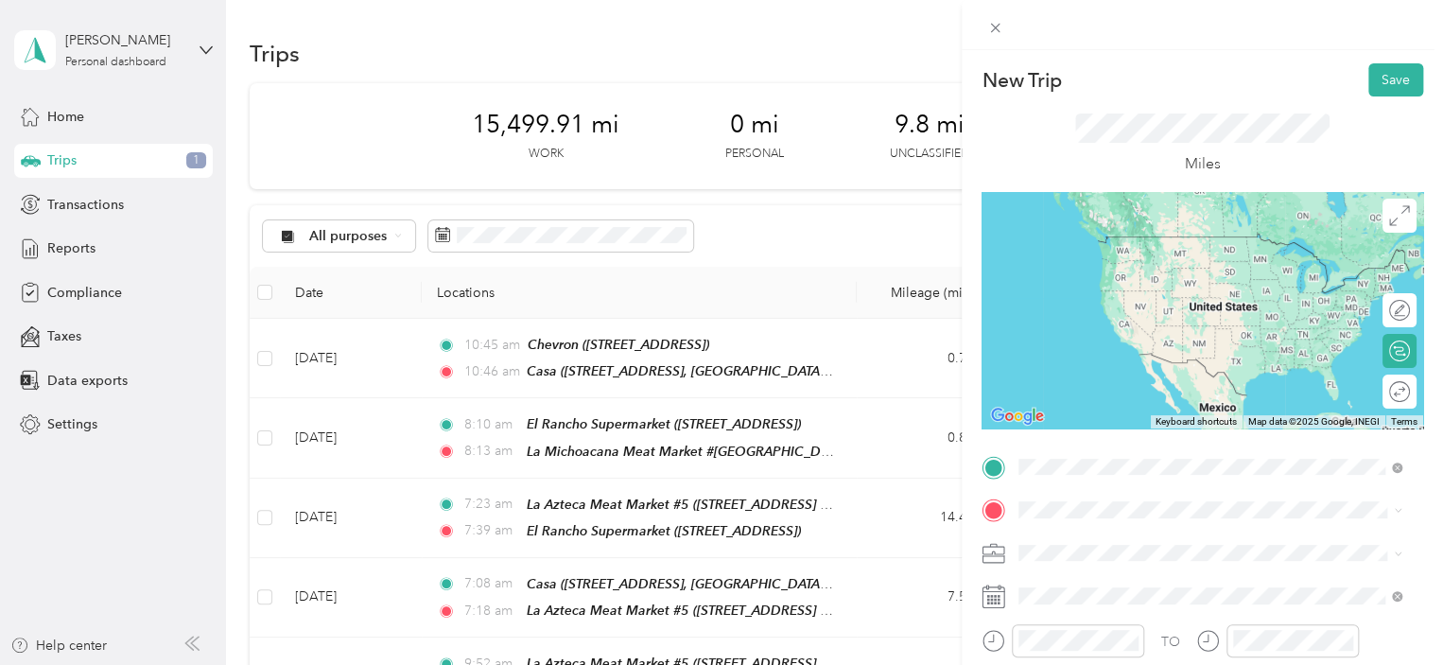
click at [1121, 253] on div "La Michoacana Meat Market [STREET_ADDRESS][US_STATE]" at bounding box center [1225, 265] width 341 height 60
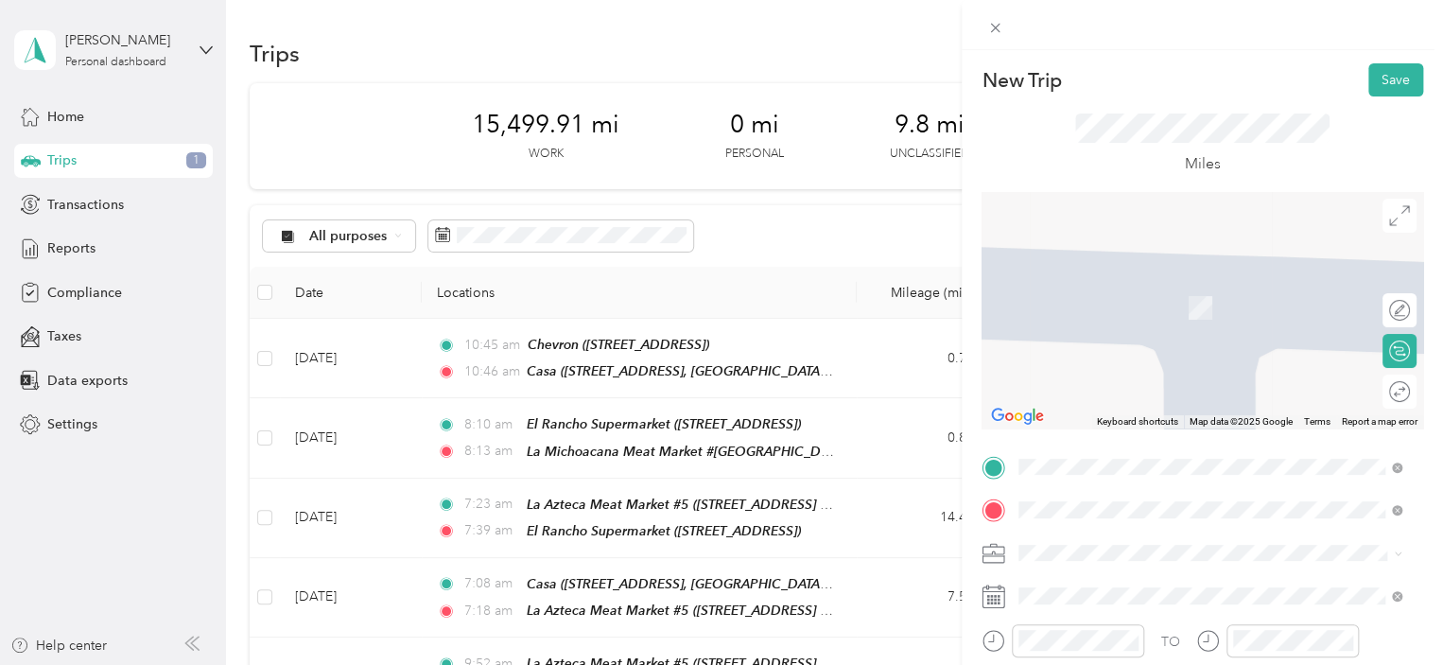
click at [1182, 299] on div "TEAM Fiesta Mart [STREET_ADDRESS]" at bounding box center [1122, 301] width 135 height 46
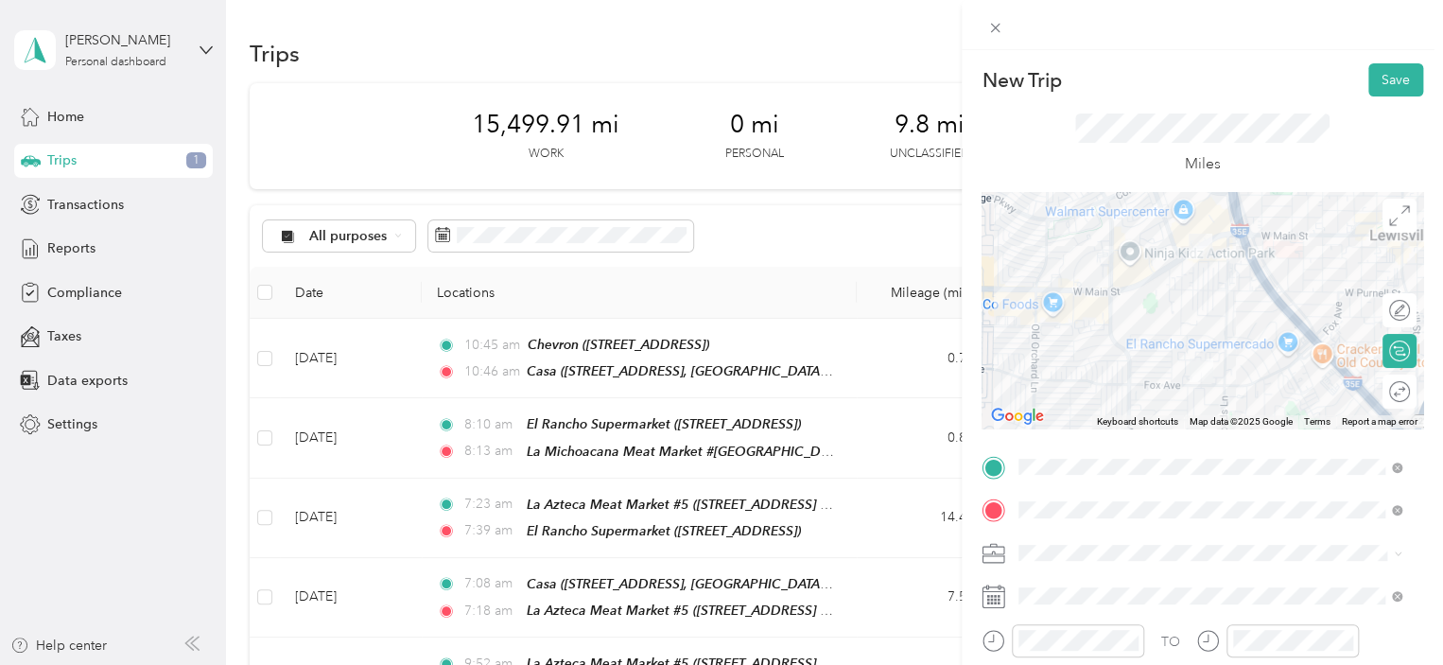
scroll to position [95, 0]
